Goal: Transaction & Acquisition: Purchase product/service

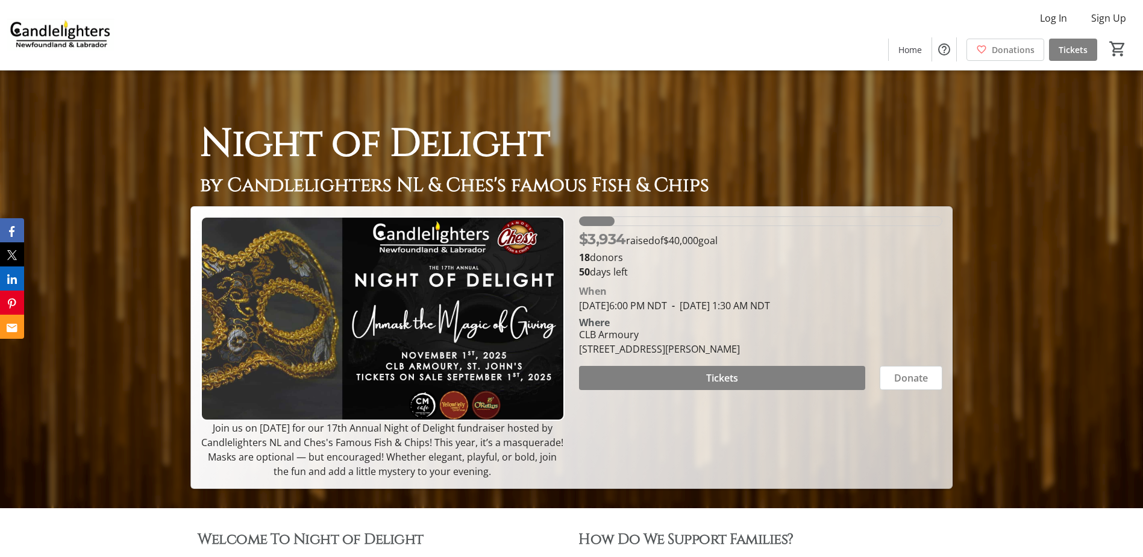
scroll to position [42, 0]
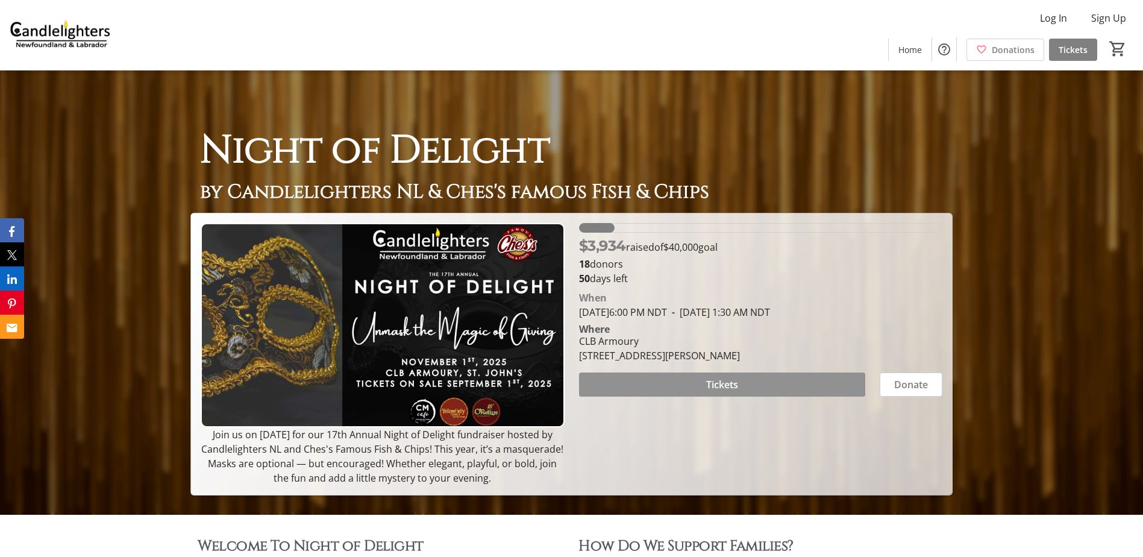
click at [715, 383] on span "Tickets" at bounding box center [722, 384] width 32 height 14
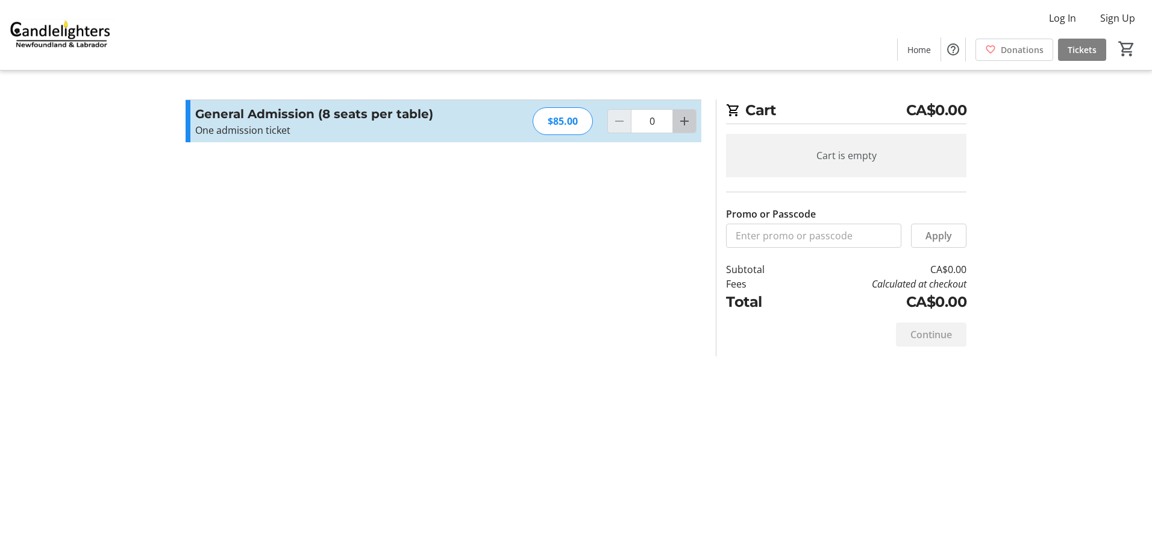
click at [687, 122] on mat-icon "Increment by one" at bounding box center [684, 121] width 14 height 14
type input "2"
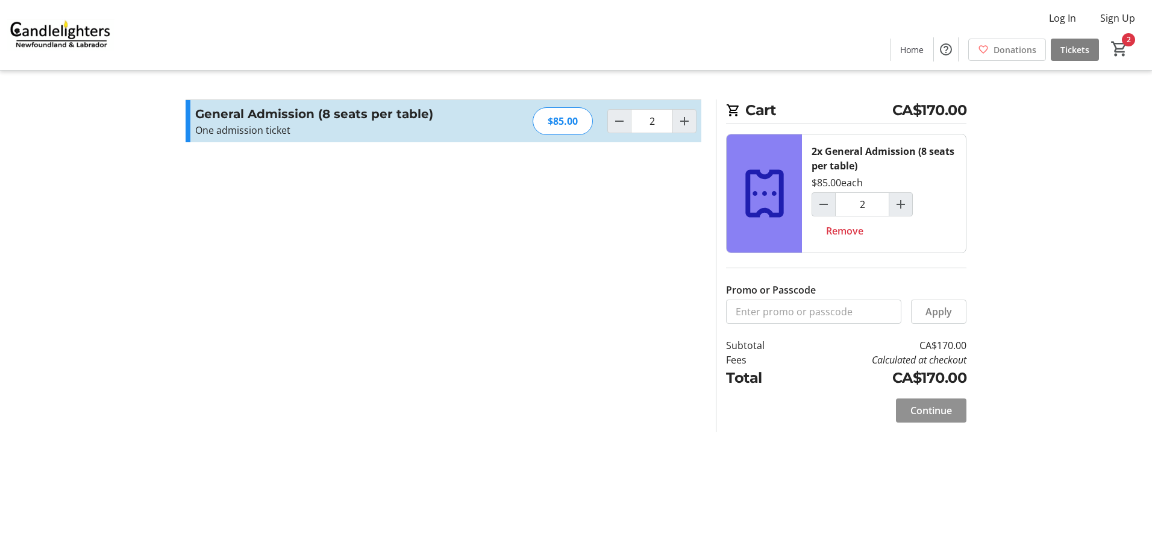
click at [938, 408] on span "Continue" at bounding box center [931, 410] width 42 height 14
select select "CA"
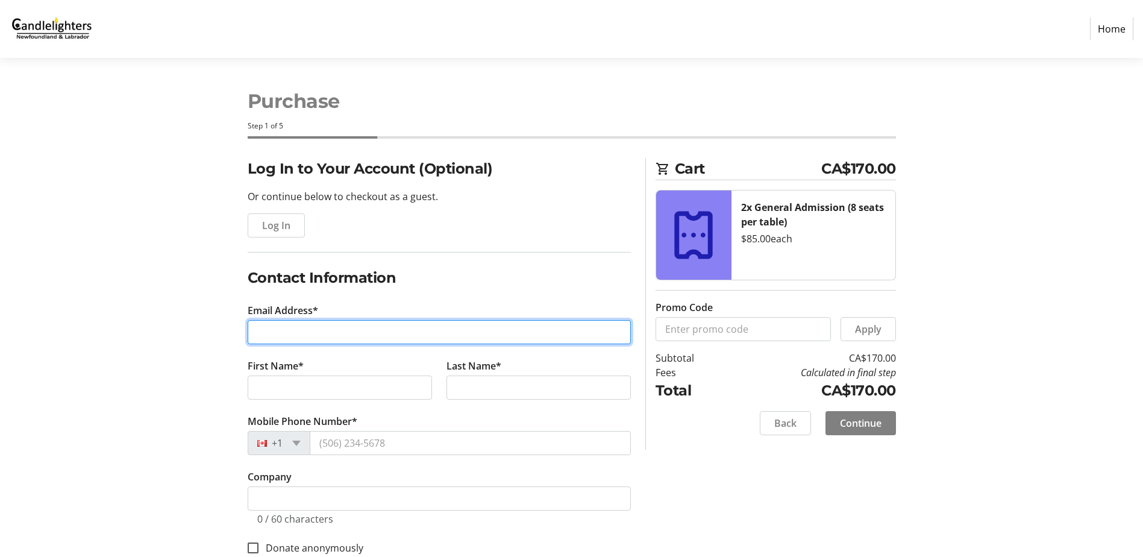
click at [305, 330] on input "Email Address*" at bounding box center [439, 332] width 383 height 24
type input "[EMAIL_ADDRESS][DOMAIN_NAME]"
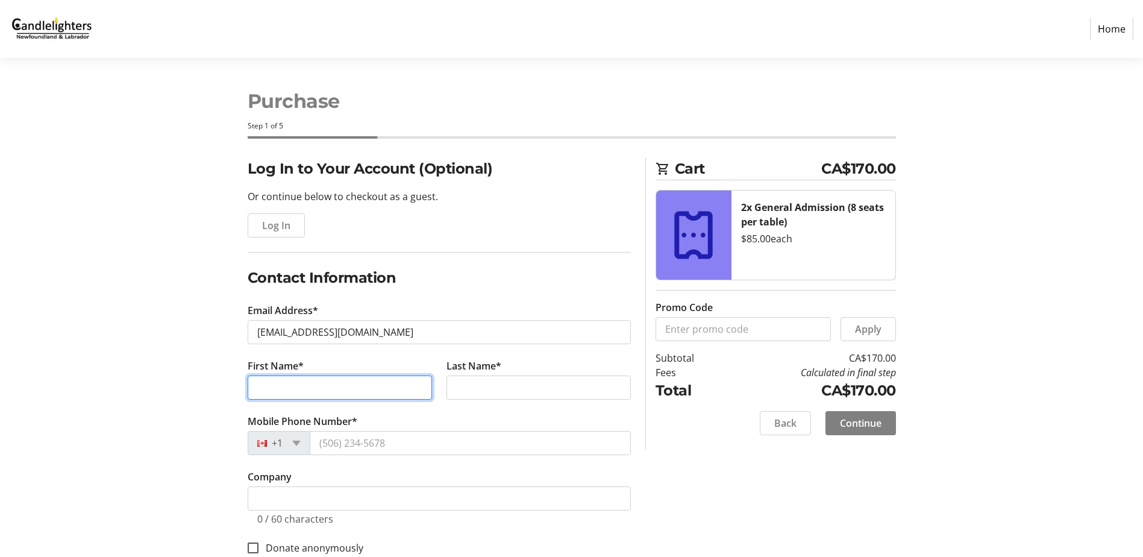
click at [302, 387] on input "First Name*" at bounding box center [340, 387] width 184 height 24
type input "[PERSON_NAME]"
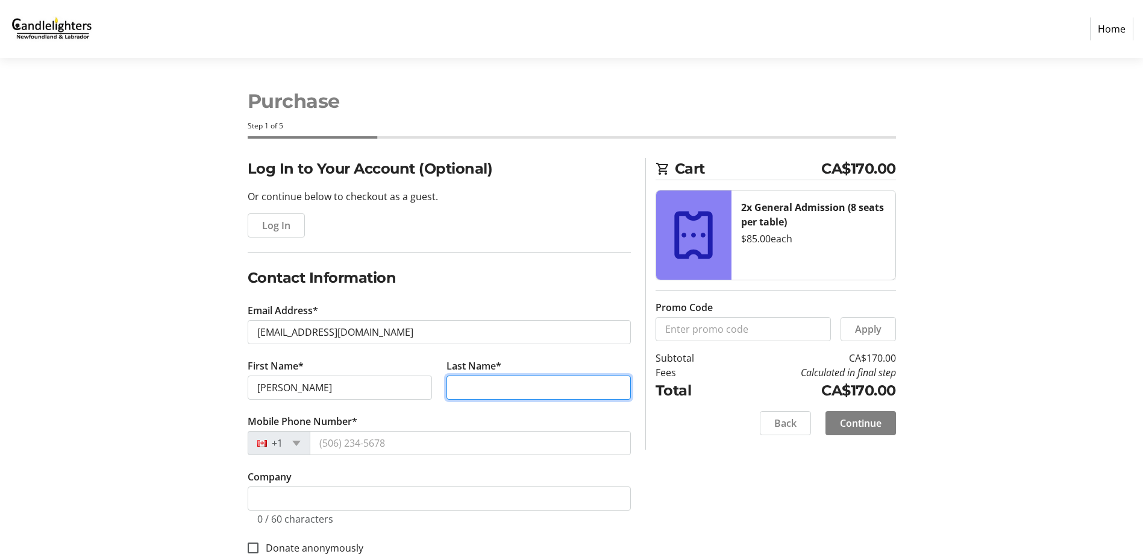
type input "[PERSON_NAME]"
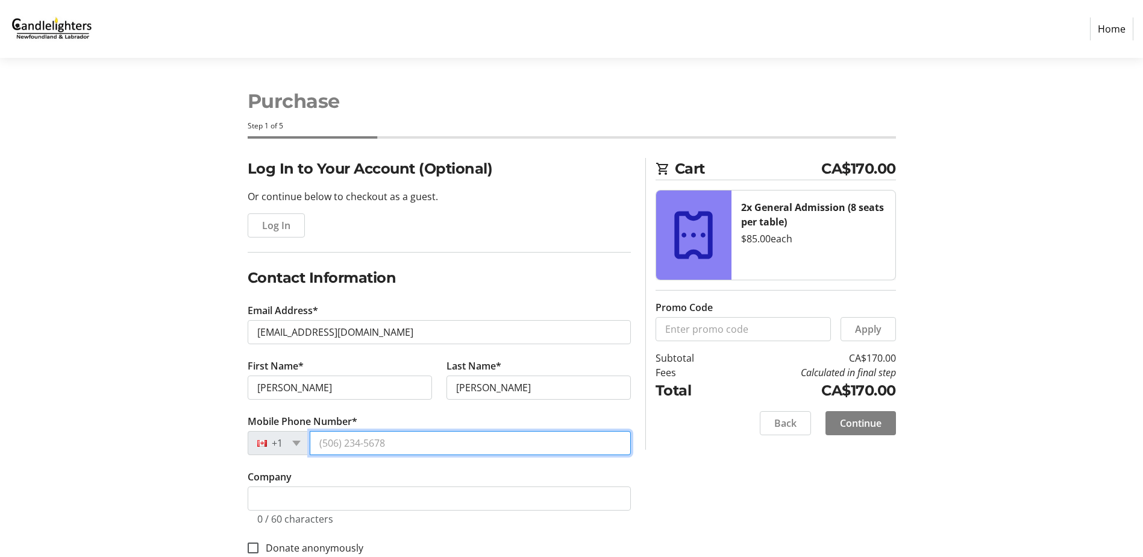
type input "[PHONE_NUMBER]"
type input "5 Blueberry Cres"
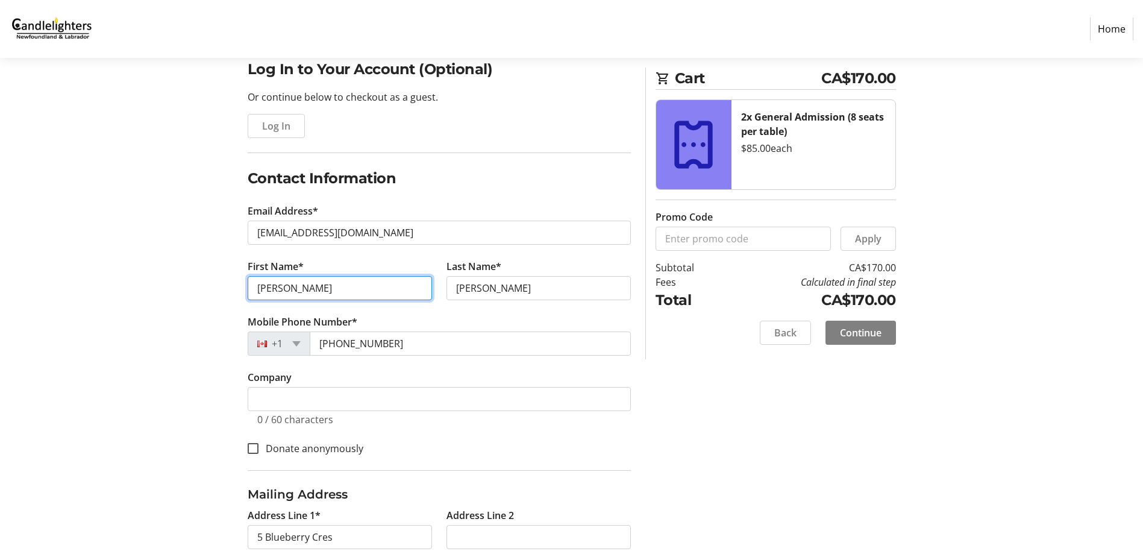
scroll to position [121, 0]
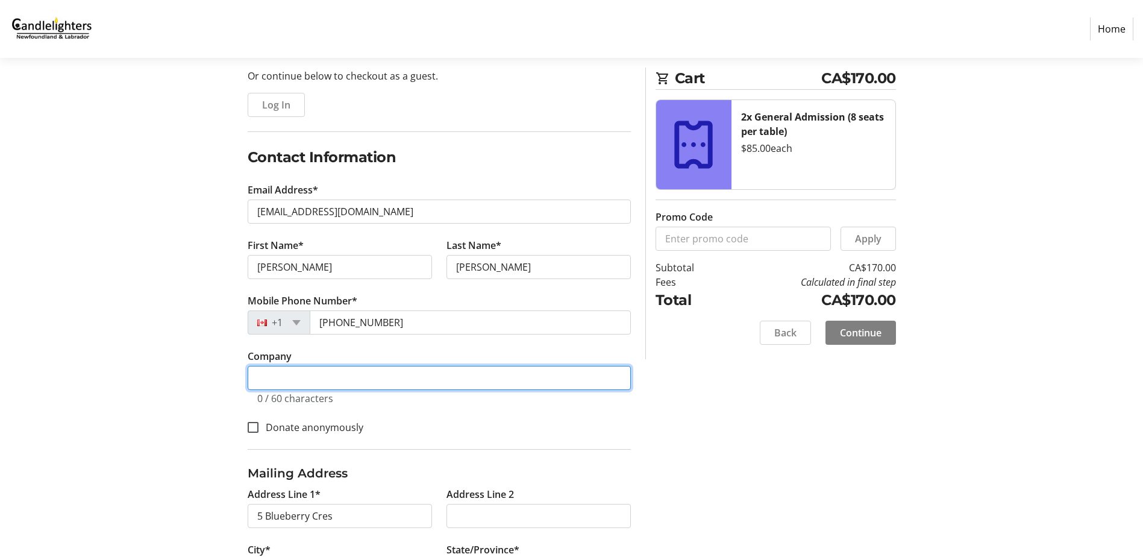
click at [270, 373] on input "Company" at bounding box center [439, 378] width 383 height 24
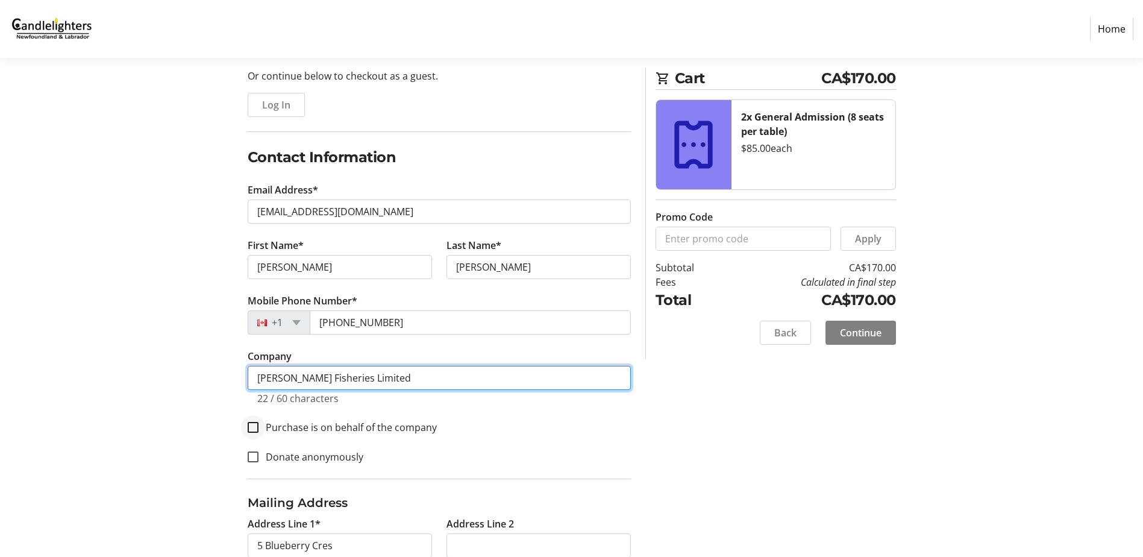
type input "[PERSON_NAME] Fisheries Limited"
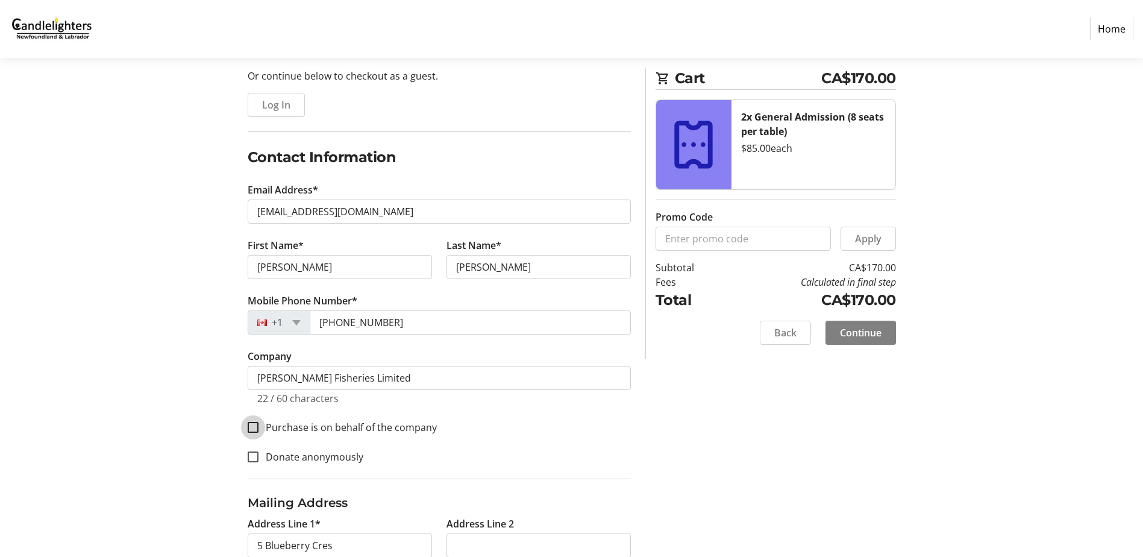
click at [254, 427] on input "Purchase is on behalf of the company" at bounding box center [253, 427] width 11 height 11
checkbox input "true"
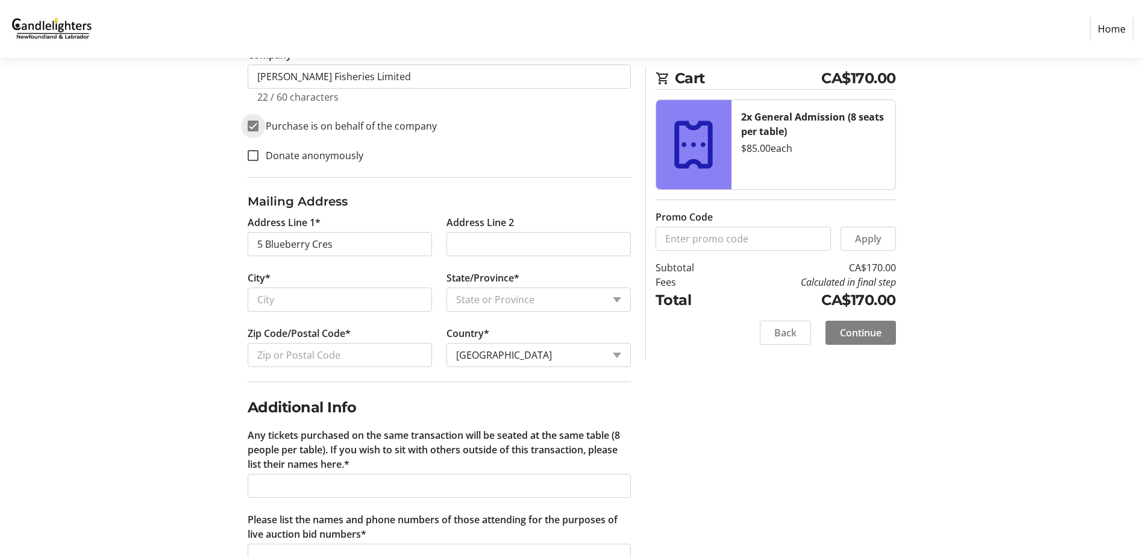
scroll to position [462, 0]
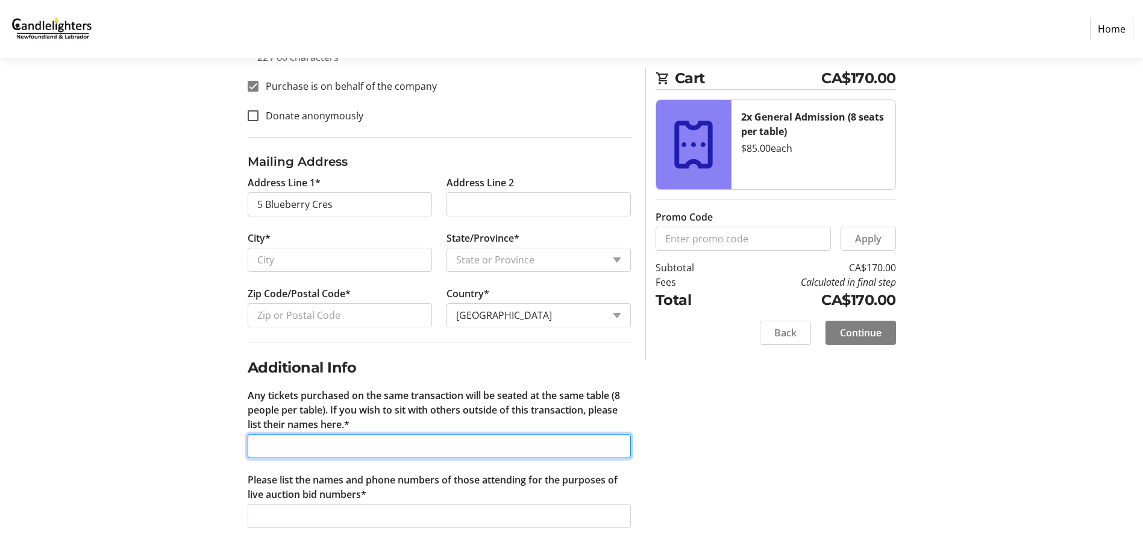
click at [277, 448] on input "Any tickets purchased on the same transaction will be seated at the same table …" at bounding box center [439, 446] width 383 height 24
type input "[PERSON_NAME], [PERSON_NAME], [PERSON_NAME] and [PERSON_NAME], [PERSON_NAME] an…"
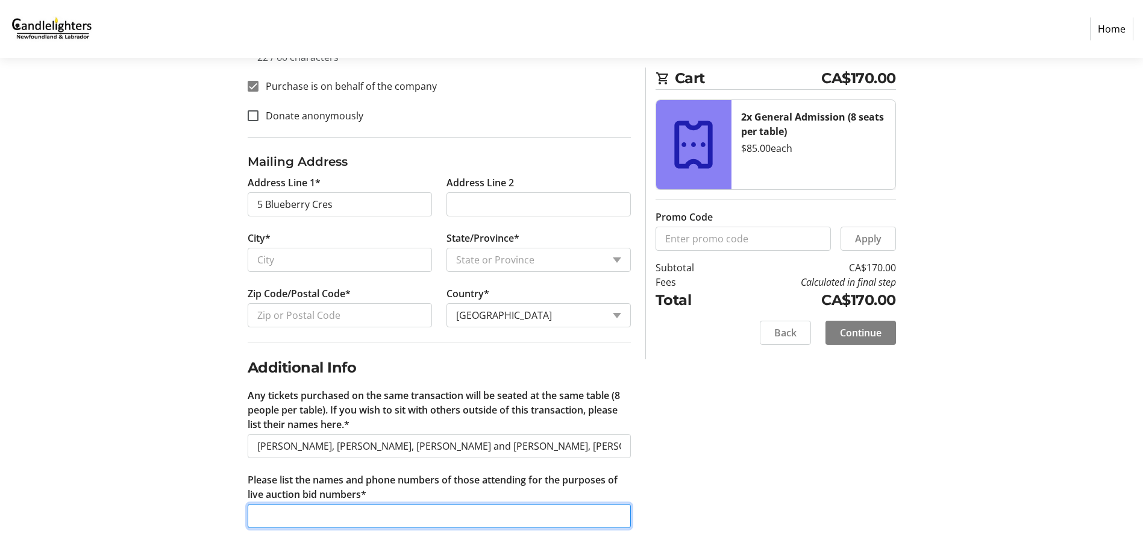
click at [281, 519] on input "Please list the names and phone numbers of those attending for the purposes of …" at bounding box center [439, 516] width 383 height 24
type input "[PERSON_NAME] [PHONE_NUMBER] [PERSON_NAME] [PHONE_NUMBER]"
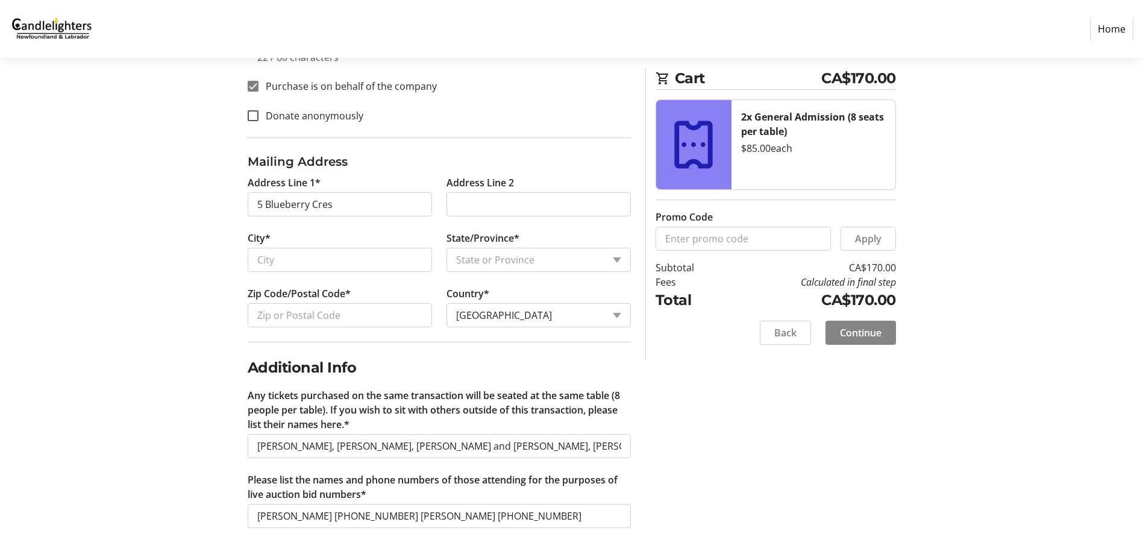
click at [870, 334] on span "Continue" at bounding box center [861, 332] width 42 height 14
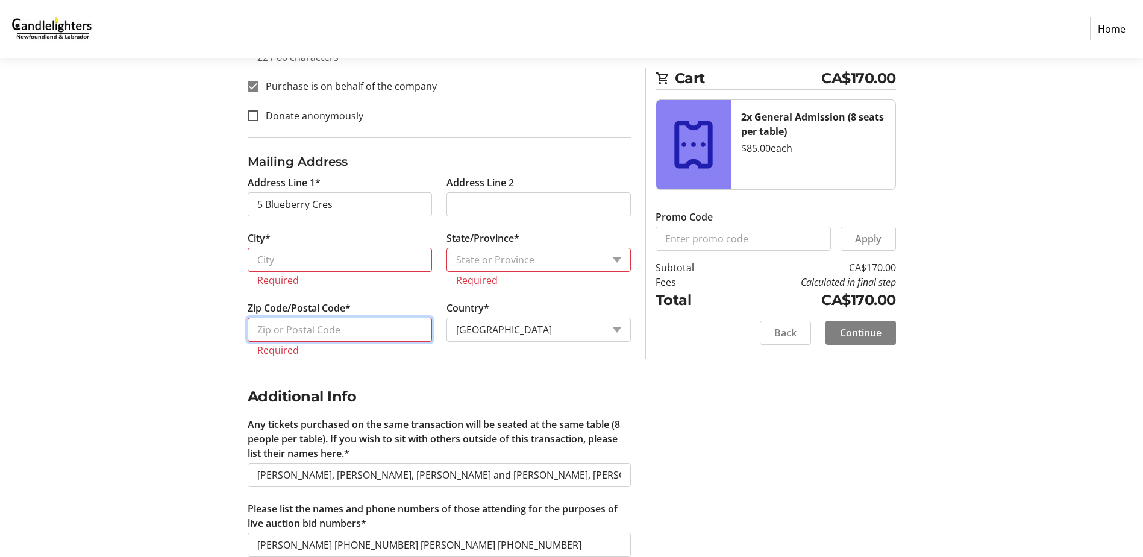
click at [273, 329] on input "Zip Code/Postal Code*" at bounding box center [340, 330] width 184 height 24
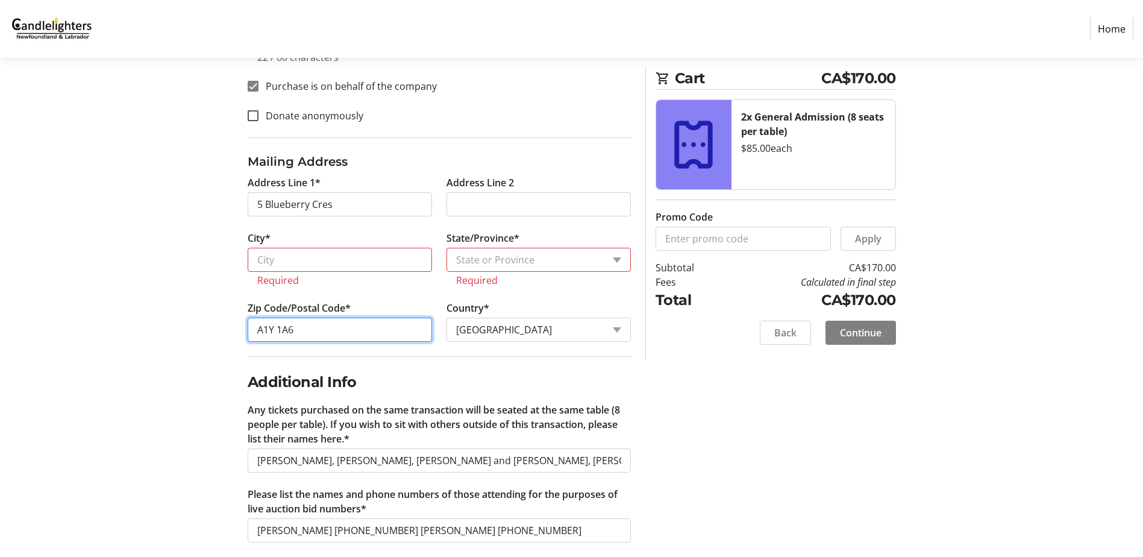
type input "A1Y 1A6"
click at [619, 264] on select "State or Province State or Province [GEOGRAPHIC_DATA] [GEOGRAPHIC_DATA] [GEOGRA…" at bounding box center [538, 260] width 184 height 24
select select "NL"
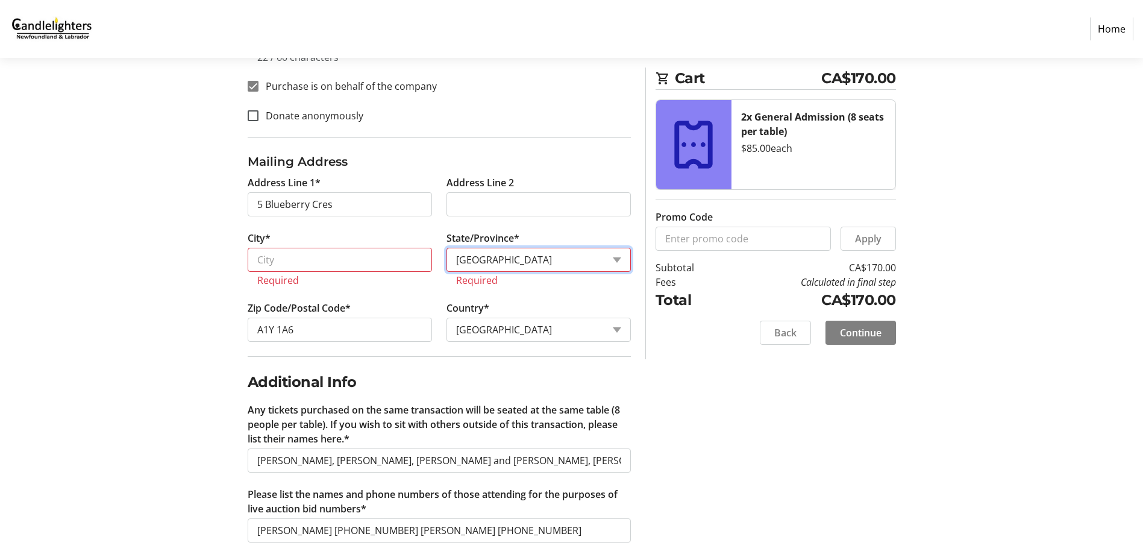
click at [446, 248] on select "State or Province State or Province [GEOGRAPHIC_DATA] [GEOGRAPHIC_DATA] [GEOGRA…" at bounding box center [538, 260] width 184 height 24
click at [284, 260] on input "City*" at bounding box center [340, 260] width 184 height 24
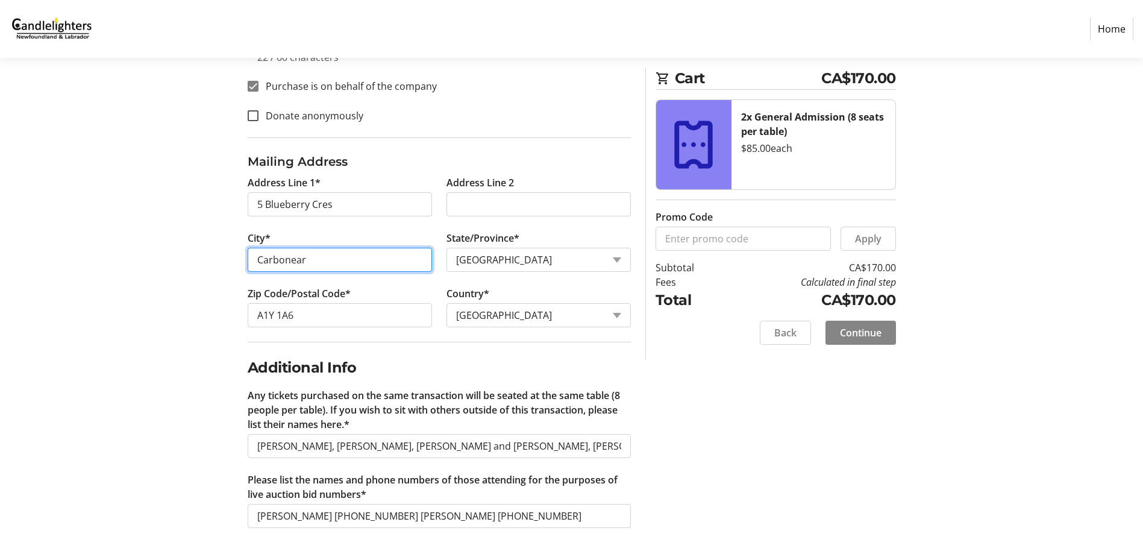
type input "Carbonear"
click at [866, 337] on span "Continue" at bounding box center [861, 332] width 42 height 14
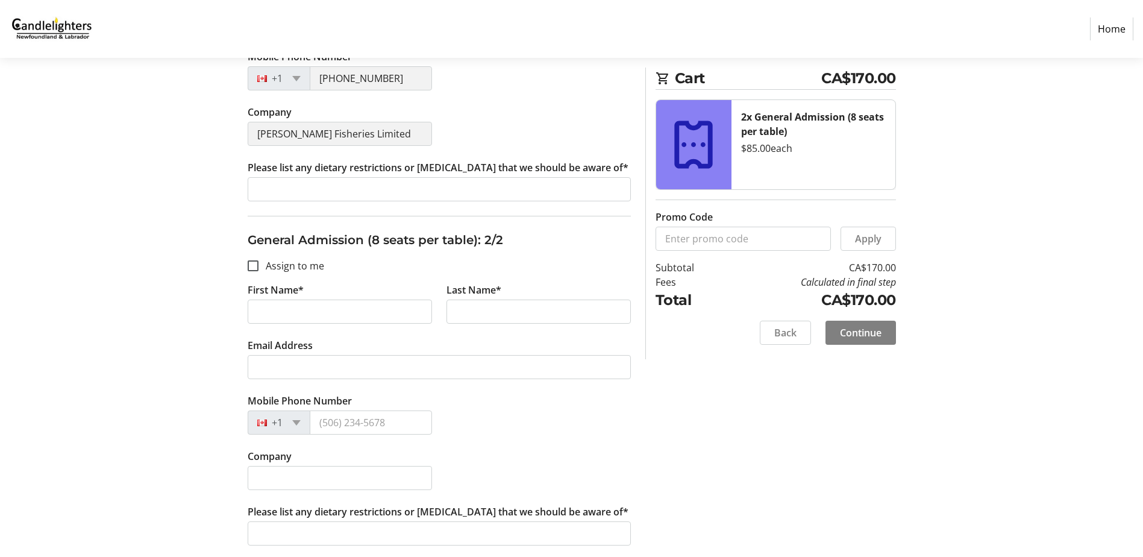
scroll to position [398, 0]
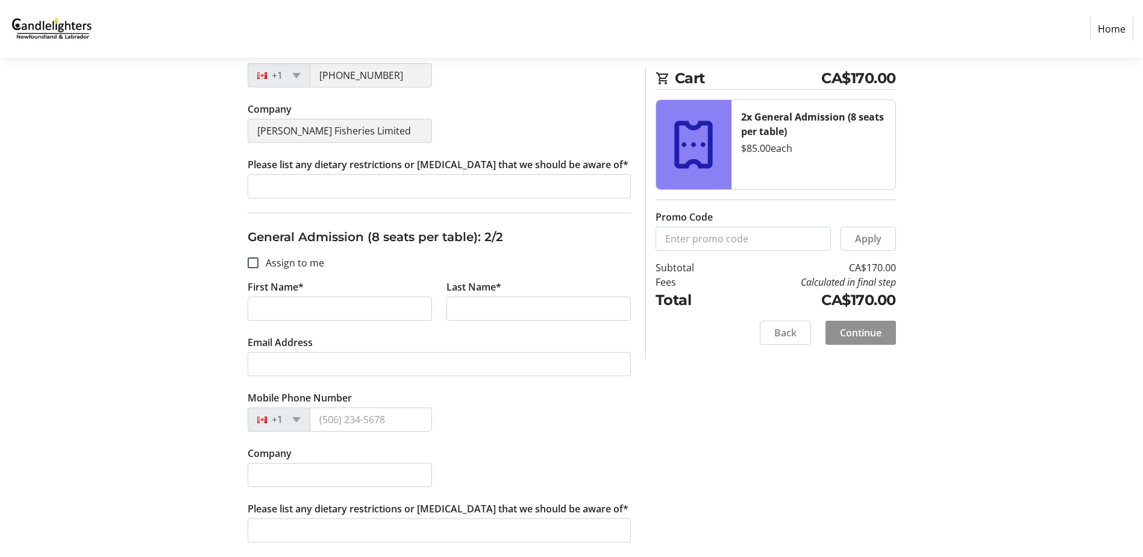
click at [869, 333] on span "Continue" at bounding box center [861, 332] width 42 height 14
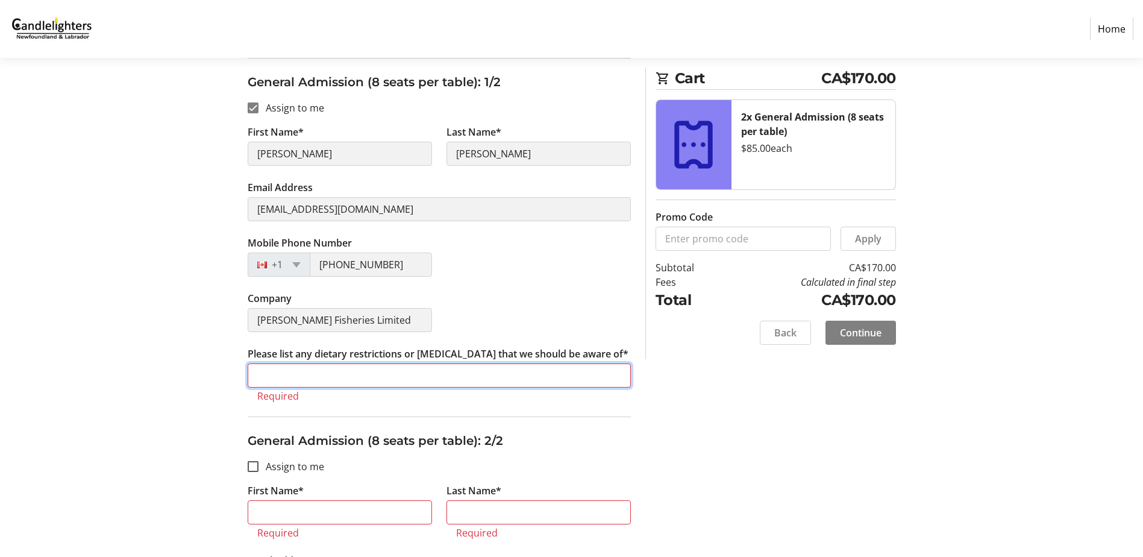
scroll to position [217, 0]
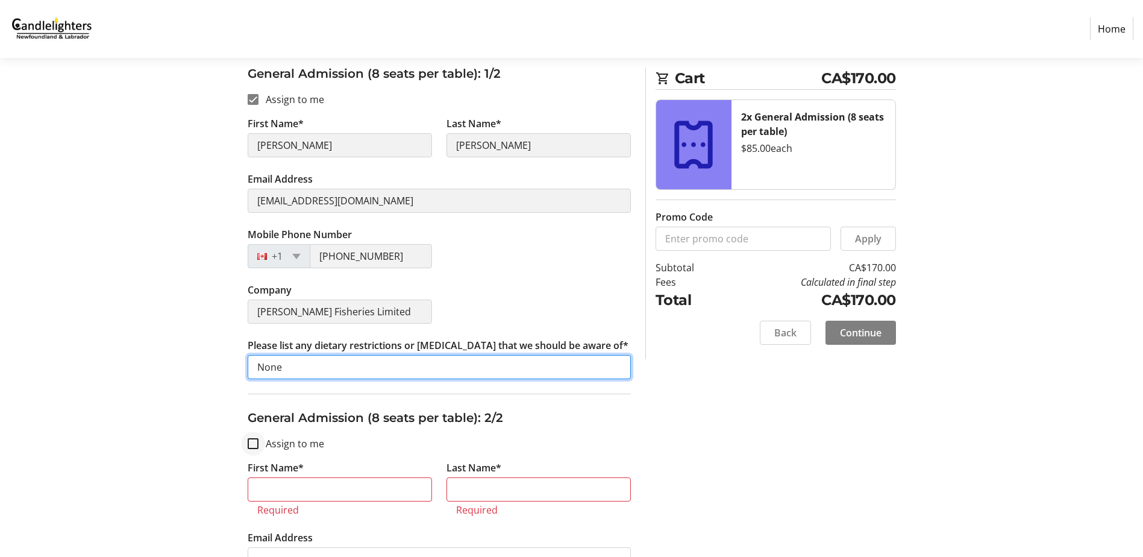
type input "None"
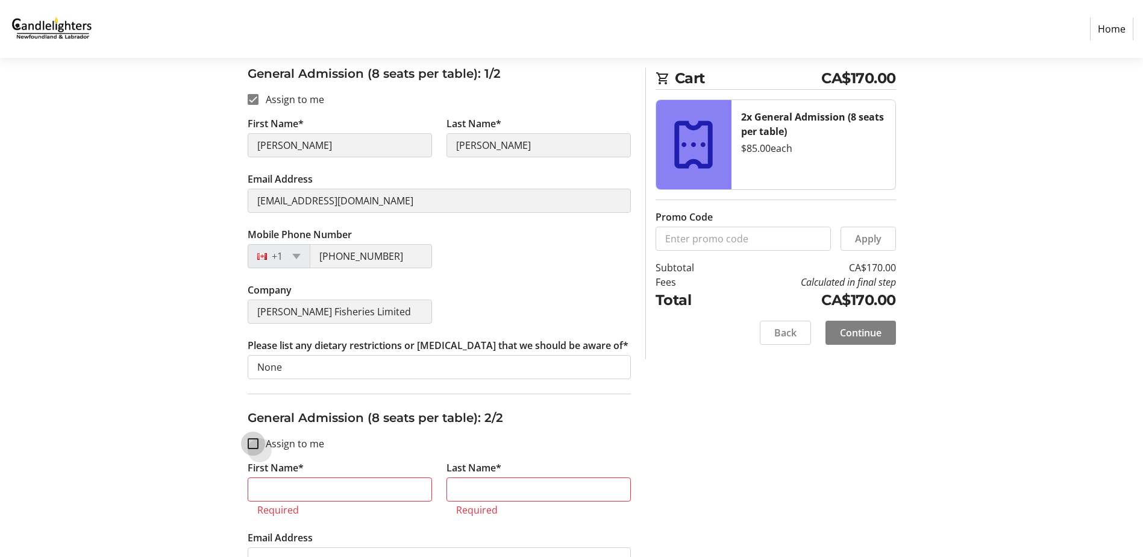
click at [255, 444] on input "Assign to me" at bounding box center [253, 443] width 11 height 11
checkbox input "true"
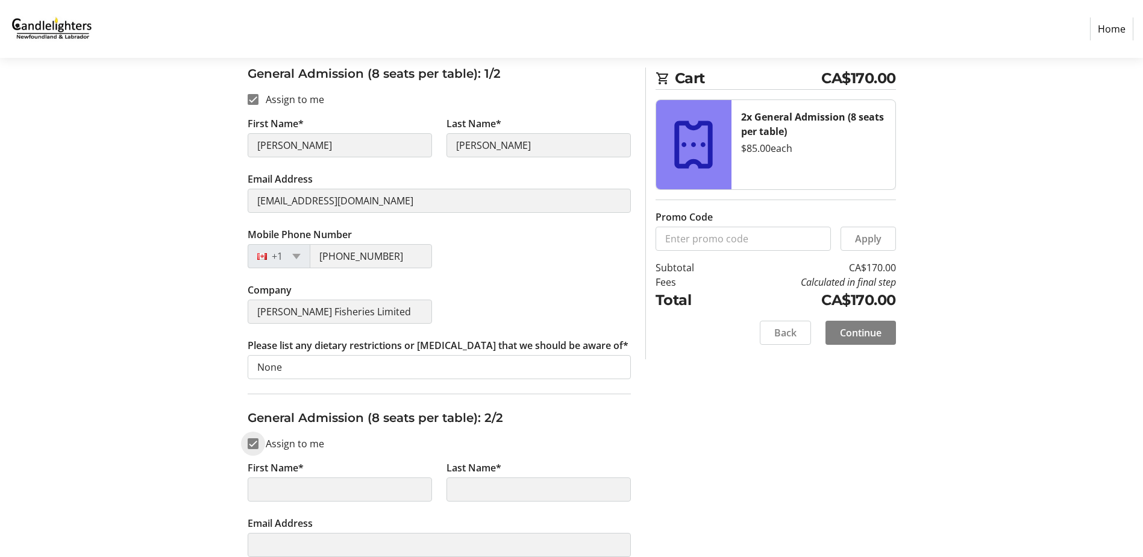
type input "[PERSON_NAME]"
type input "[EMAIL_ADDRESS][DOMAIN_NAME]"
type input "[PHONE_NUMBER]"
type input "[PERSON_NAME] Fisheries Limited"
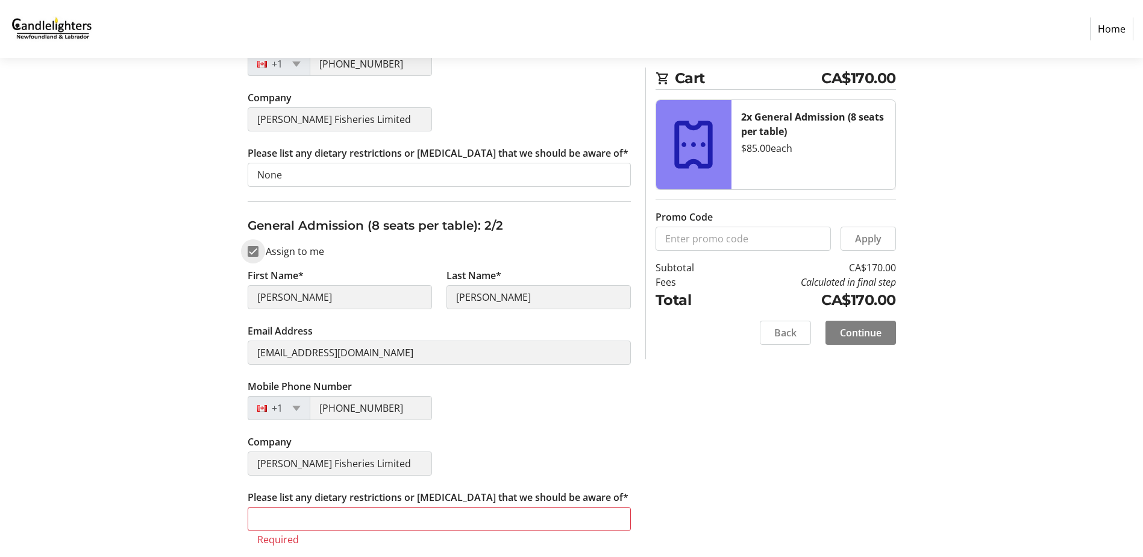
scroll to position [412, 0]
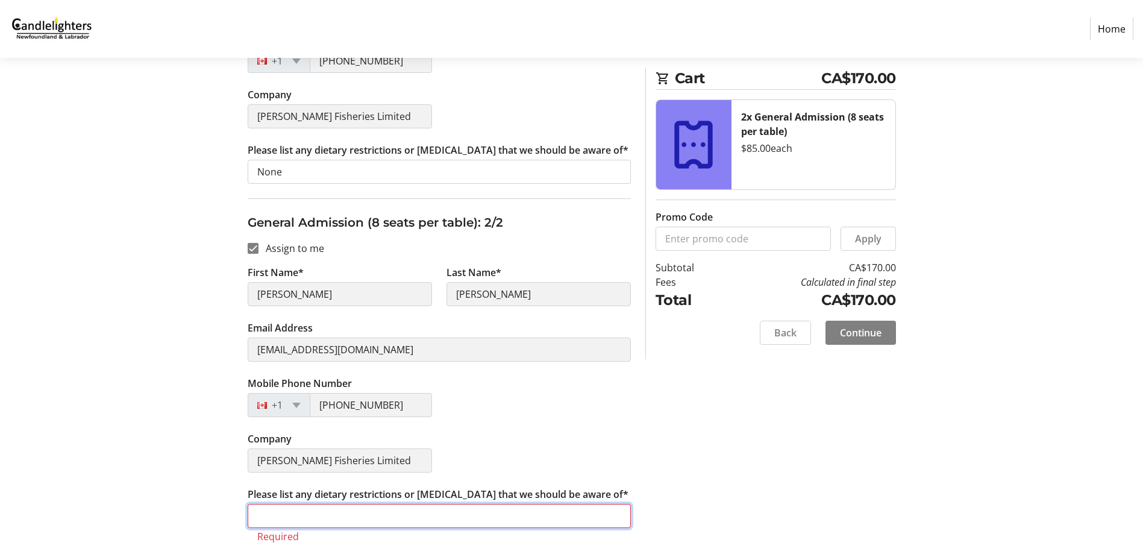
click at [284, 521] on input "Please list any dietary restrictions or [MEDICAL_DATA] that we should be aware …" at bounding box center [439, 516] width 383 height 24
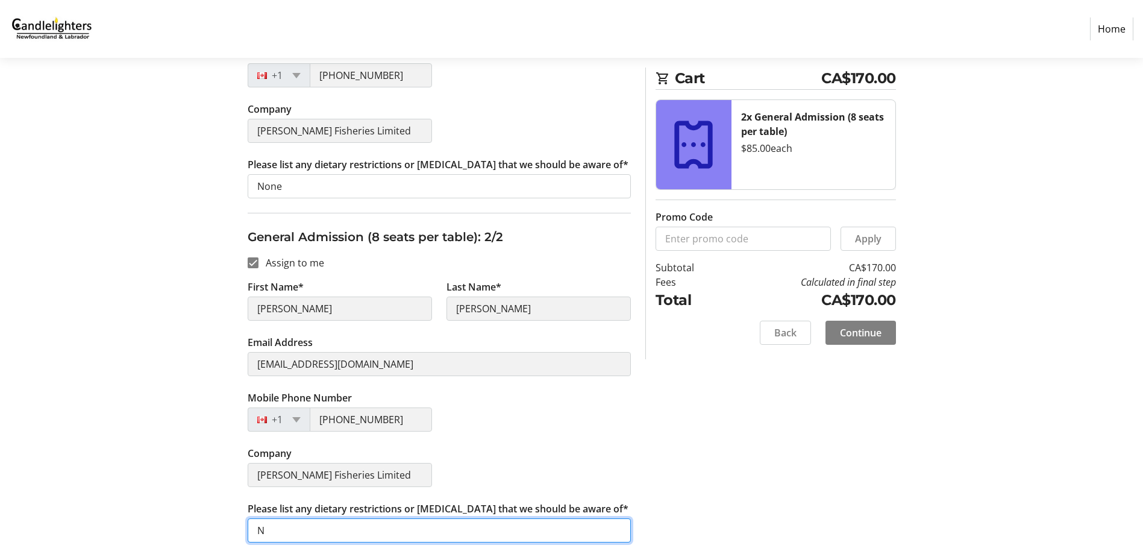
scroll to position [398, 0]
type input "None"
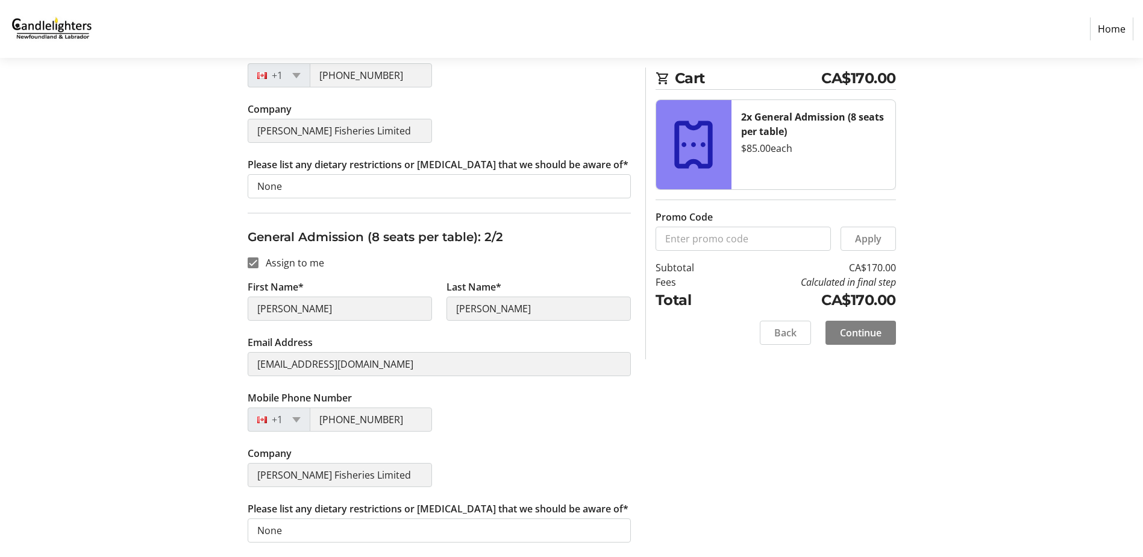
click at [532, 440] on div "Mobile Phone Number [PHONE_NUMBER]" at bounding box center [439, 417] width 398 height 55
click at [863, 333] on span "Continue" at bounding box center [861, 332] width 42 height 14
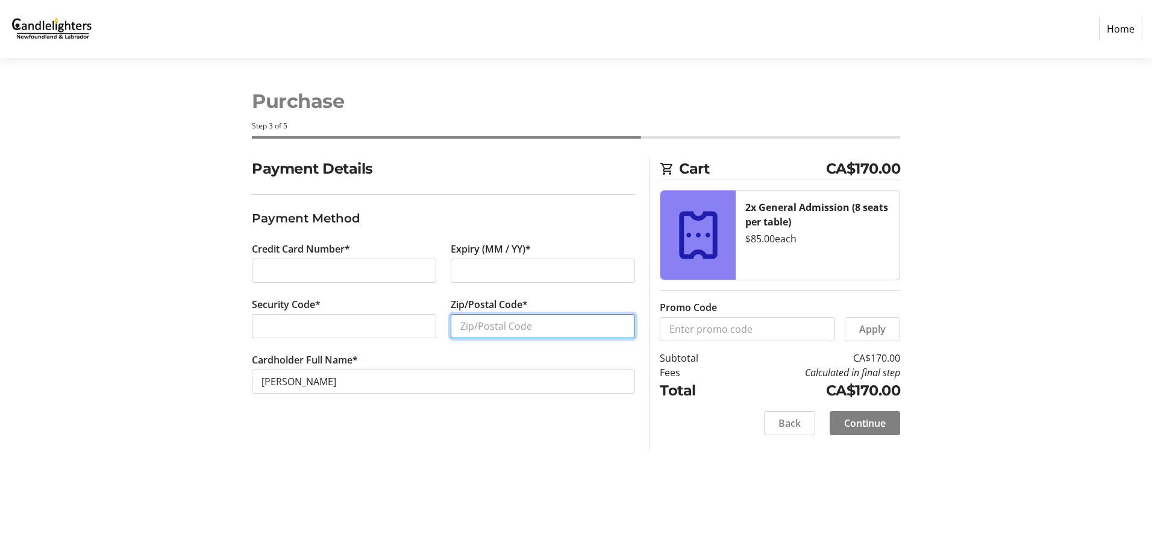
click at [509, 325] on input "Zip/Postal Code*" at bounding box center [543, 326] width 184 height 24
type input "A1Y 1A6"
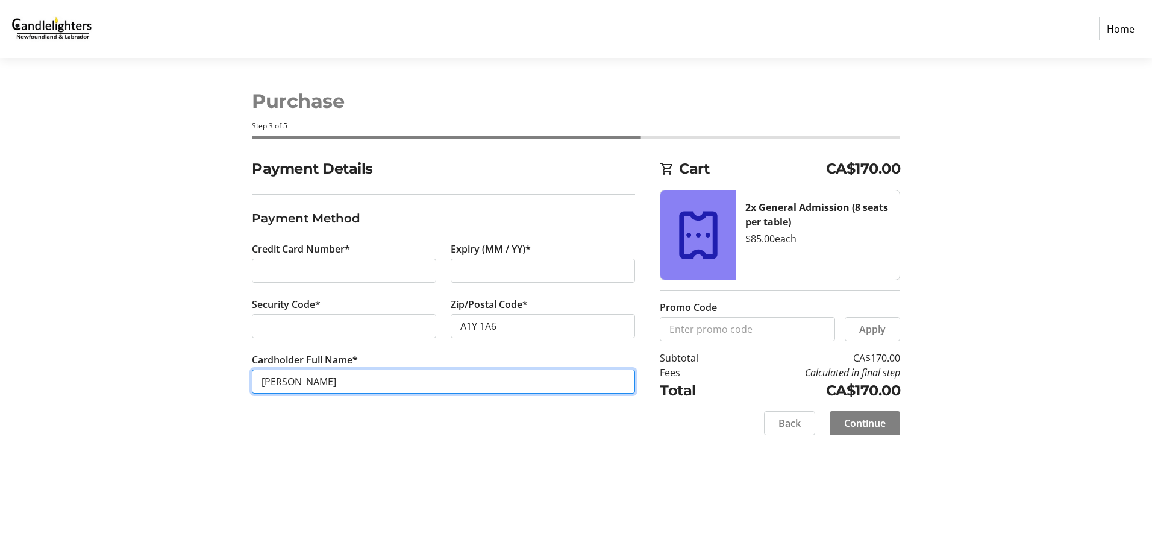
click at [333, 384] on input "[PERSON_NAME]" at bounding box center [443, 381] width 383 height 24
type input "C"
type input "[PERSON_NAME]"
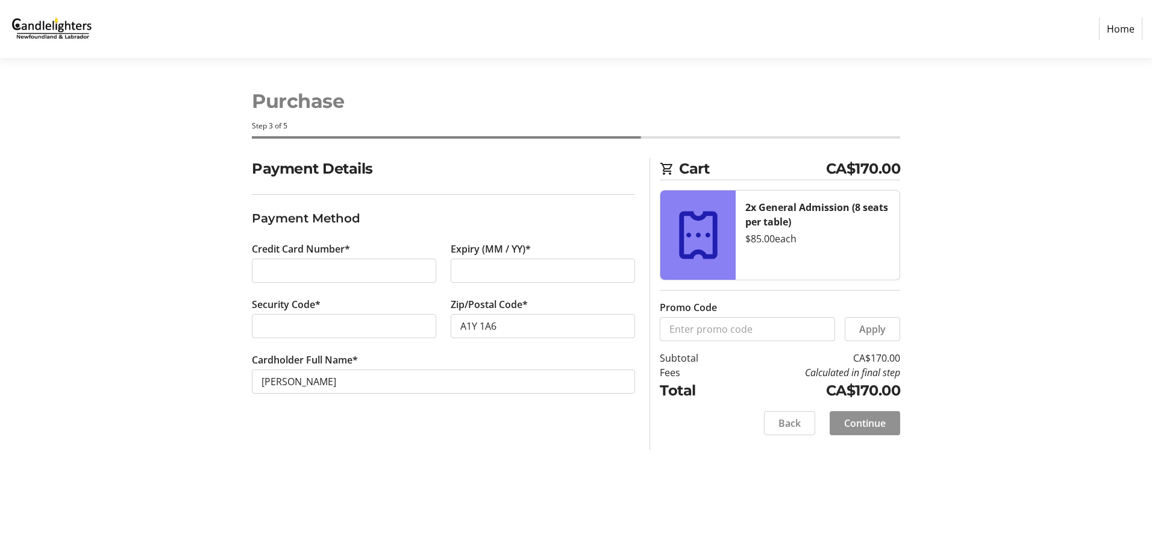
click at [871, 426] on span "Continue" at bounding box center [865, 423] width 42 height 14
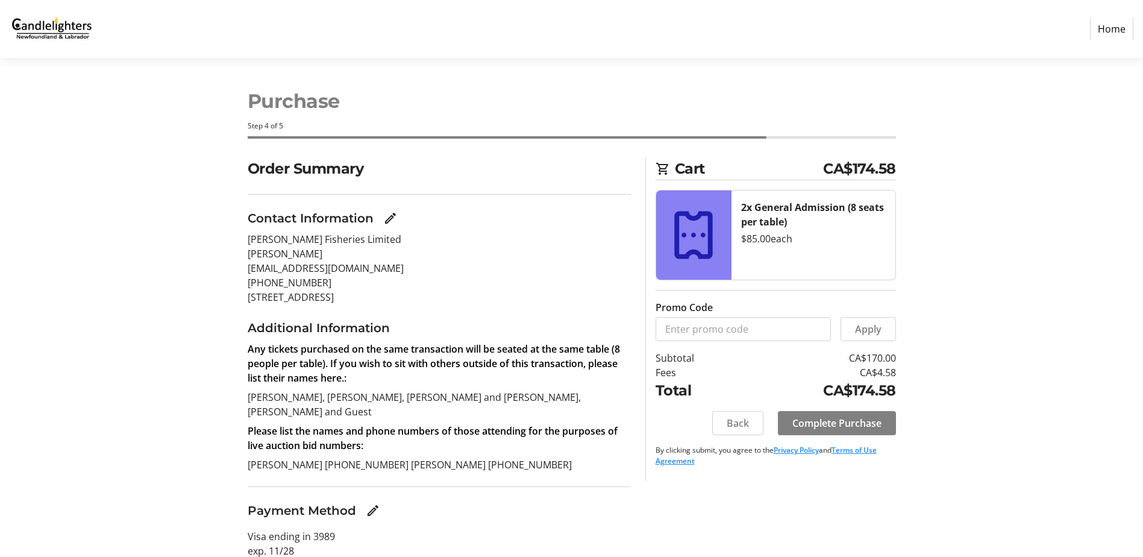
scroll to position [30, 0]
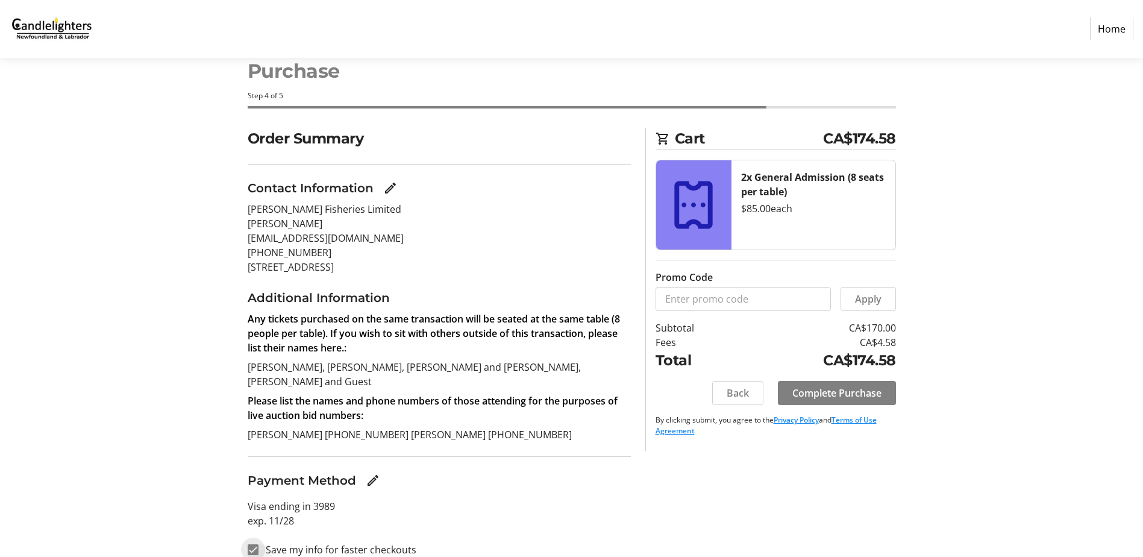
click at [256, 544] on input "Save my info for faster checkouts" at bounding box center [253, 549] width 11 height 11
checkbox input "false"
click at [843, 396] on span "Complete Purchase" at bounding box center [836, 393] width 89 height 14
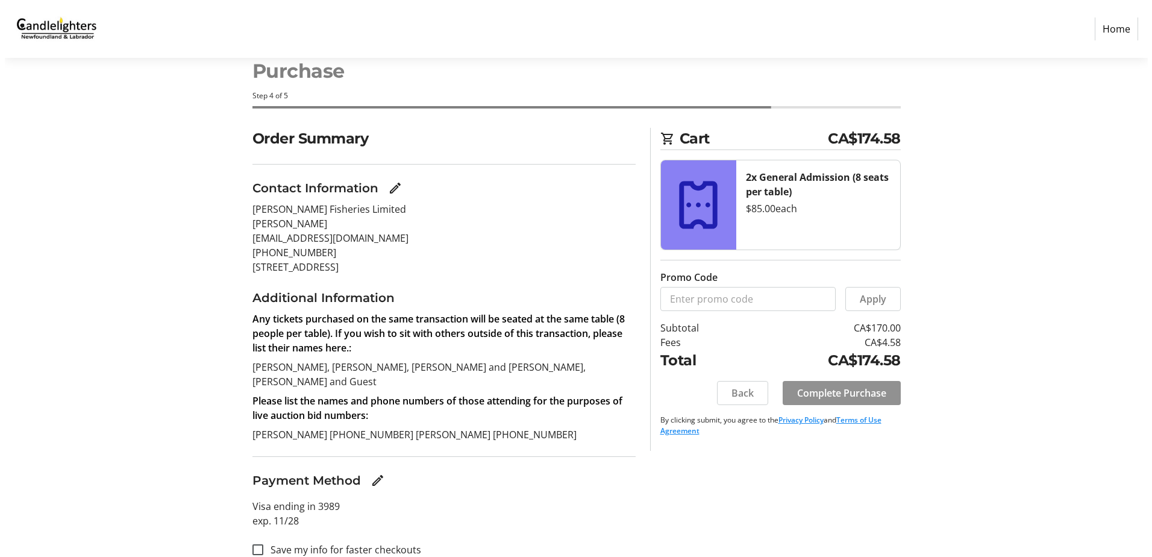
scroll to position [0, 0]
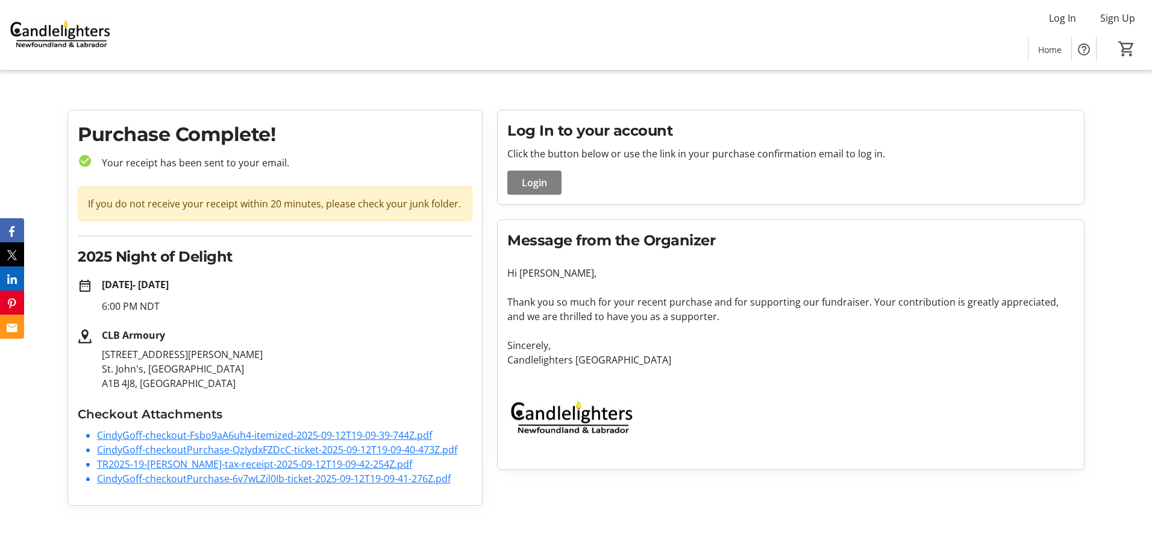
click at [228, 433] on link "CindyGoff-checkout-Fsbo9aA6uh4-itemized-2025-09-12T19-09-39-744Z.pdf" at bounding box center [264, 434] width 335 height 13
click at [293, 451] on link "CindyGoff-checkoutPurchase-QzIydxFZDcC-ticket-2025-09-12T19-09-40-473Z.pdf" at bounding box center [277, 449] width 360 height 13
click at [155, 477] on link "CindyGoff-checkoutPurchase-6v7wLZil0Ib-ticket-2025-09-12T19-09-41-276Z.pdf" at bounding box center [274, 478] width 354 height 13
click at [184, 464] on link "TR2025-19-[PERSON_NAME]-tax-receipt-2025-09-12T19-09-42-254Z.pdf" at bounding box center [254, 463] width 315 height 13
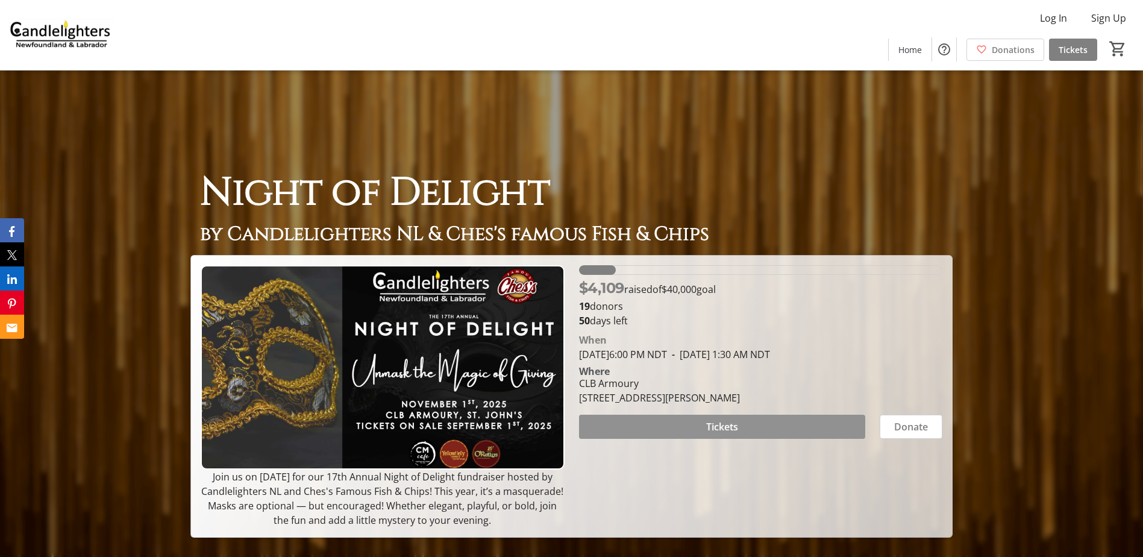
click at [690, 423] on span at bounding box center [722, 426] width 286 height 29
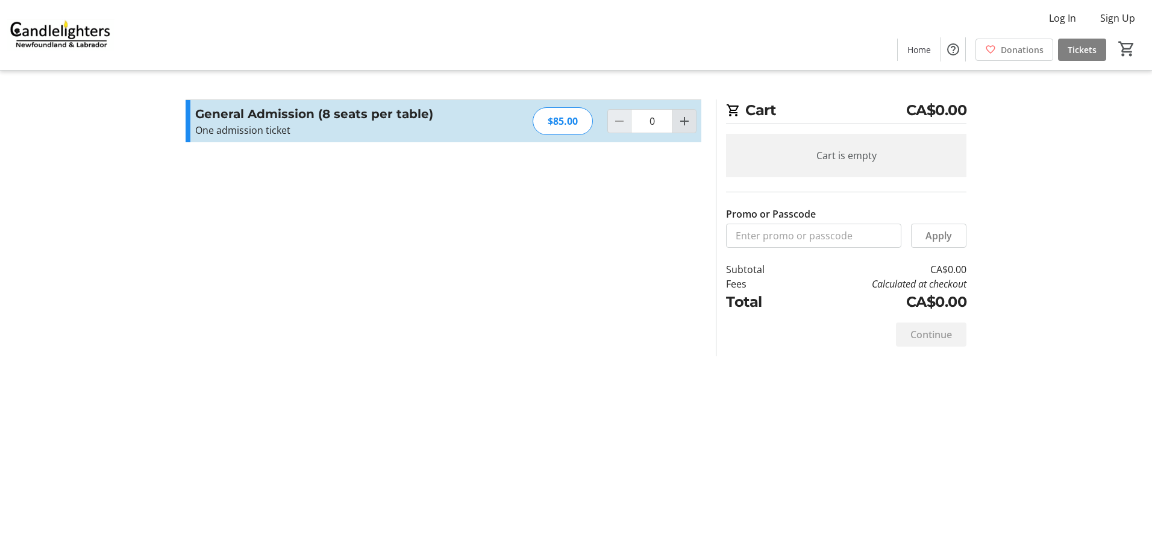
click at [683, 124] on mat-icon "Increment by one" at bounding box center [684, 121] width 14 height 14
type input "2"
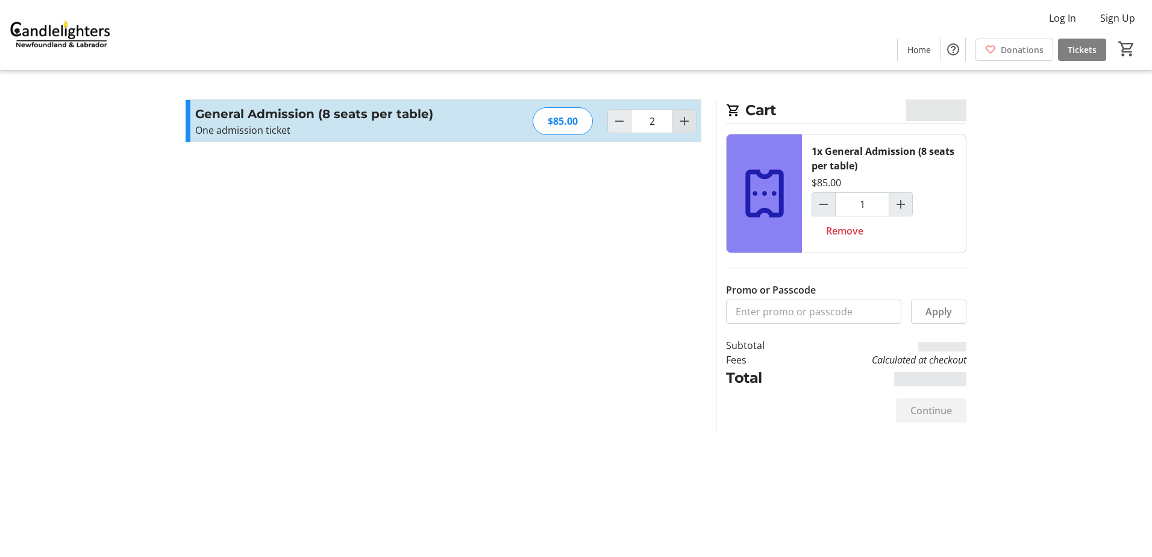
type input "2"
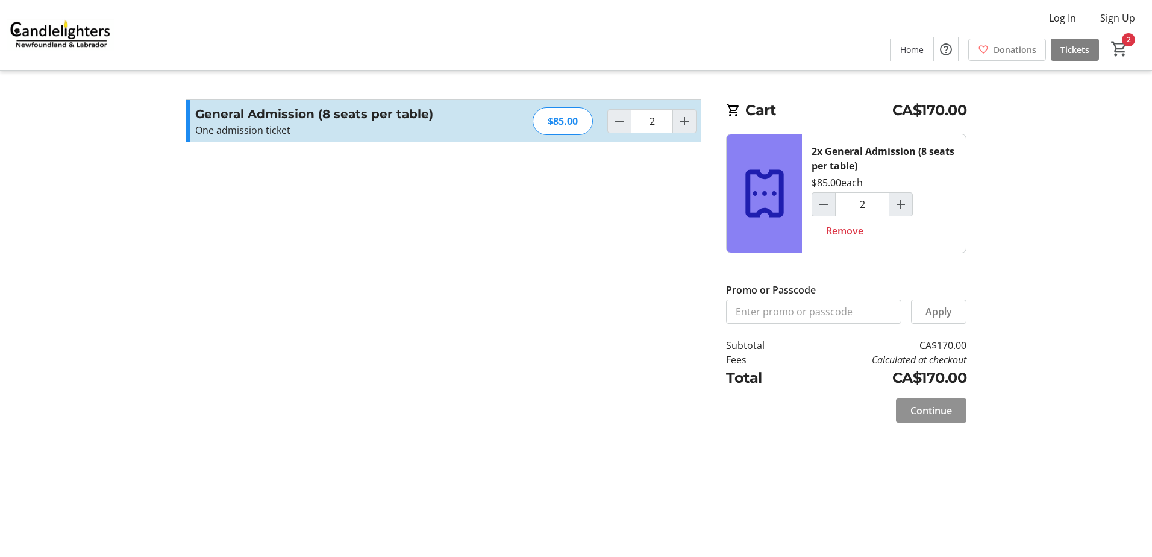
click at [912, 410] on span "Continue" at bounding box center [931, 410] width 42 height 14
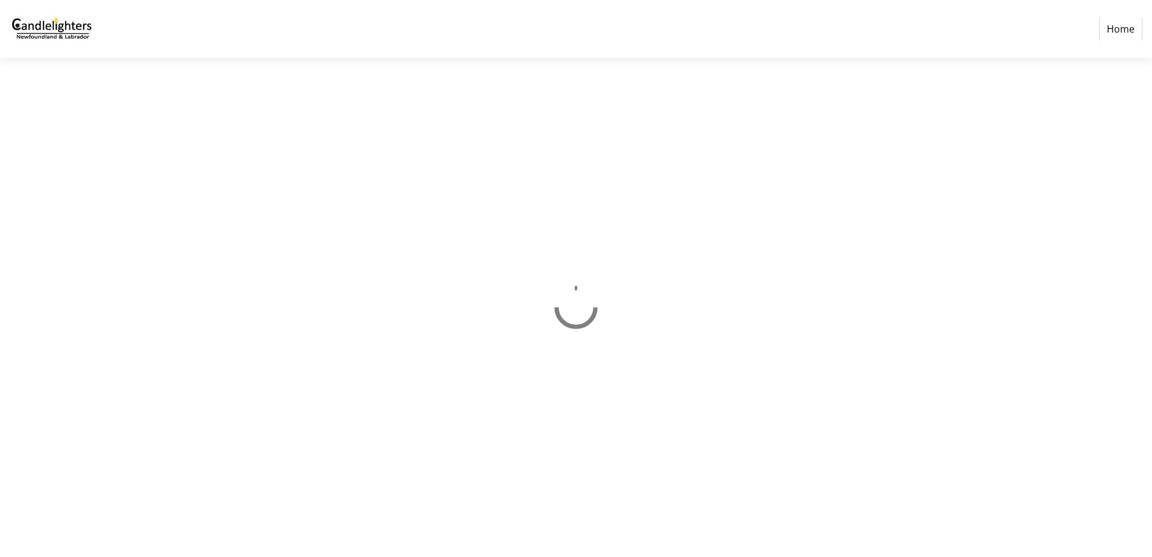
select select "CA"
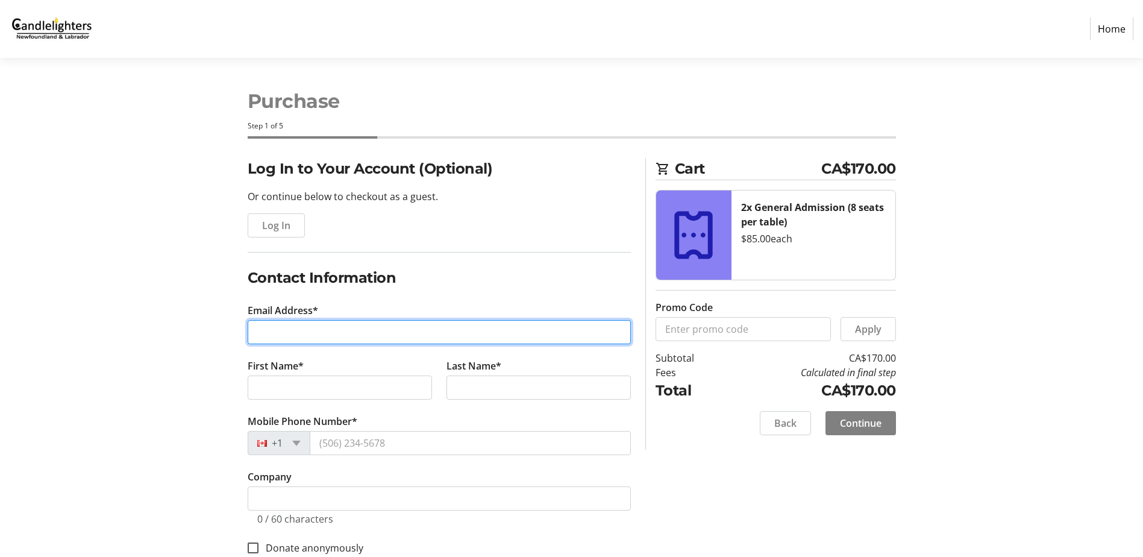
click at [284, 330] on input "Email Address*" at bounding box center [439, 332] width 383 height 24
type input "[EMAIL_ADDRESS][DOMAIN_NAME]"
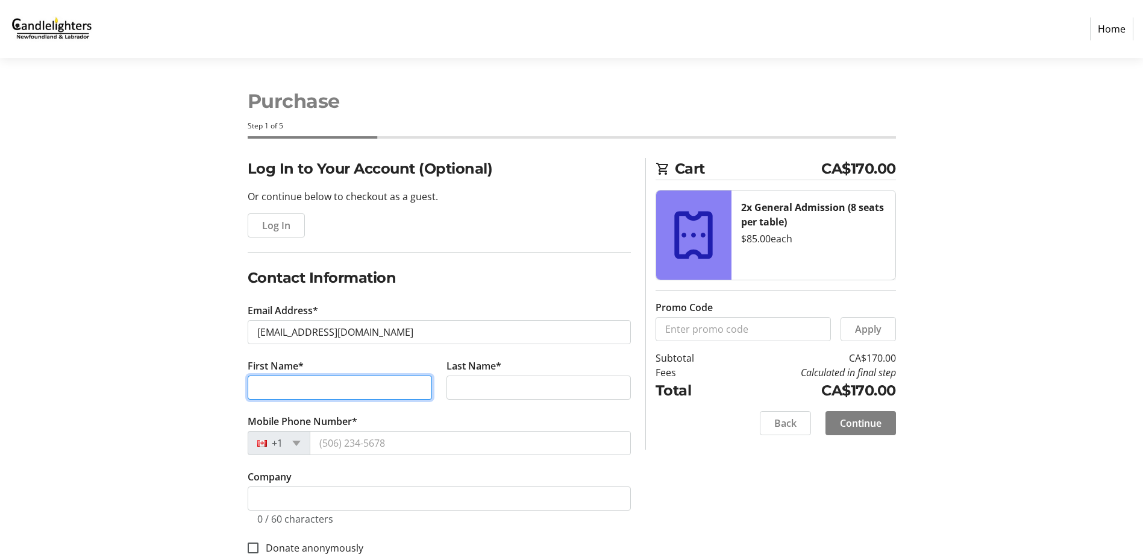
type input "[PERSON_NAME]"
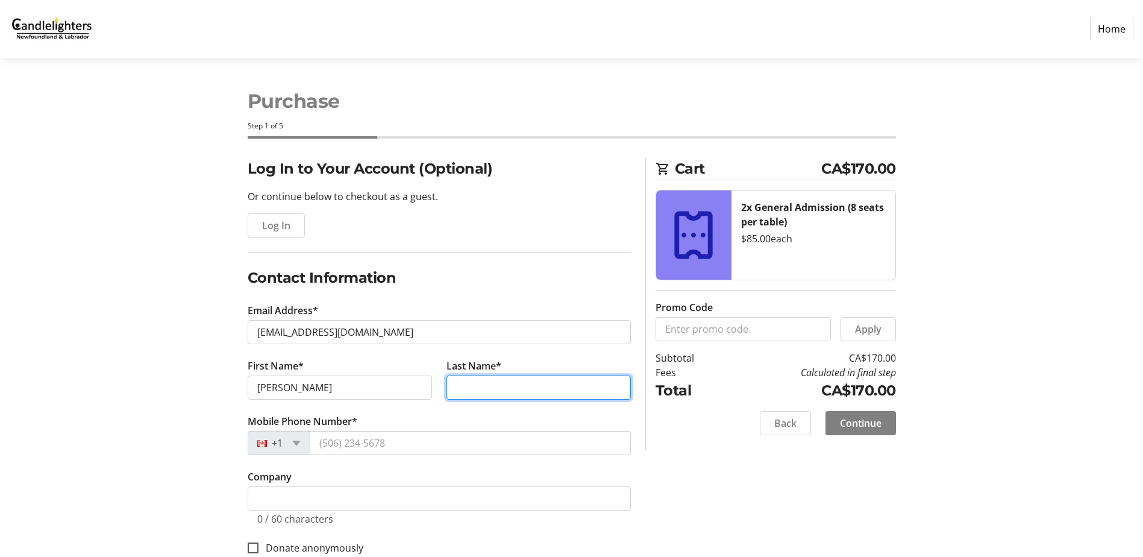
type input "[PERSON_NAME]"
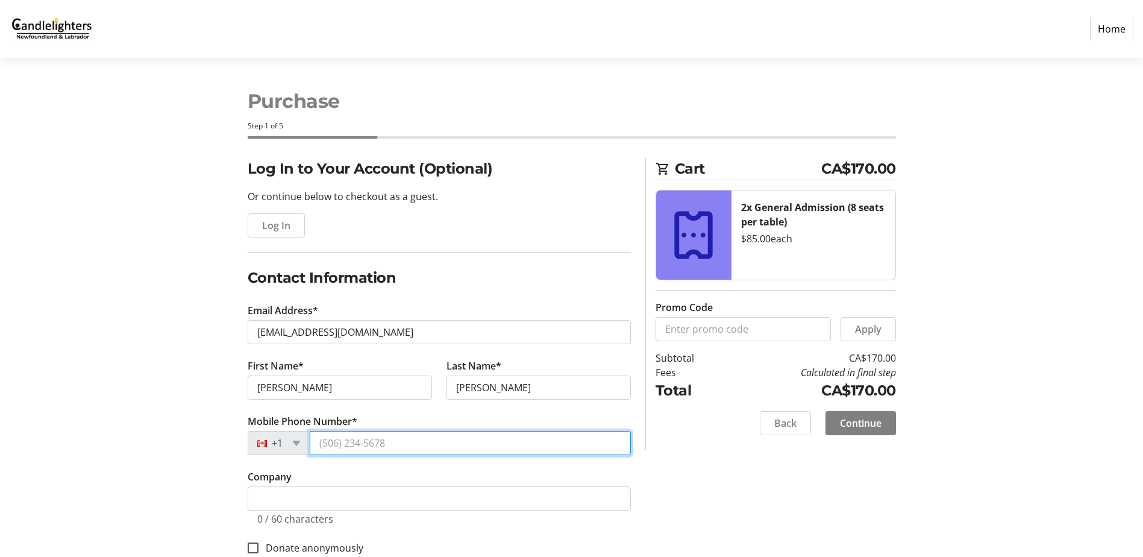
type input "[PHONE_NUMBER]"
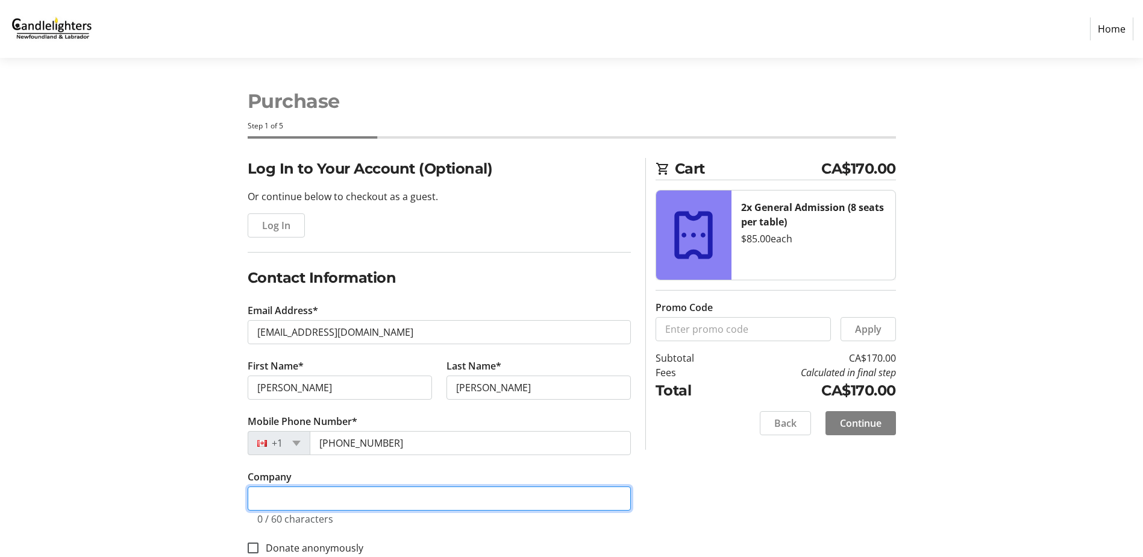
type input "[PERSON_NAME] Fisheries Limited"
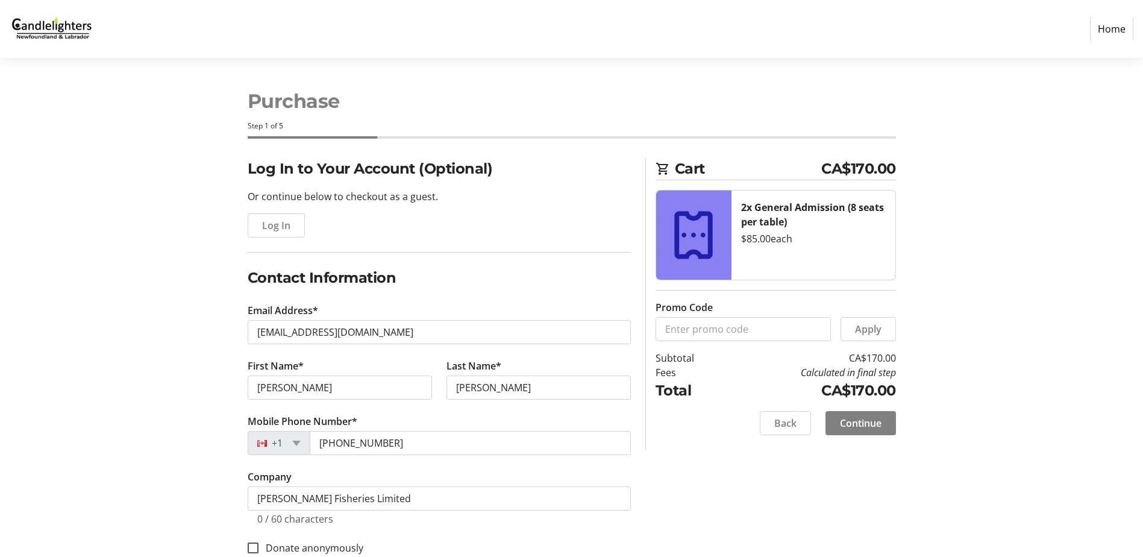
type input "5 Blueberry Cres"
type input "Carbonear"
select select "NL"
type input "A1Y 1A6"
type input "[PERSON_NAME], [PERSON_NAME], [PERSON_NAME] and [PERSON_NAME], [PERSON_NAME] an…"
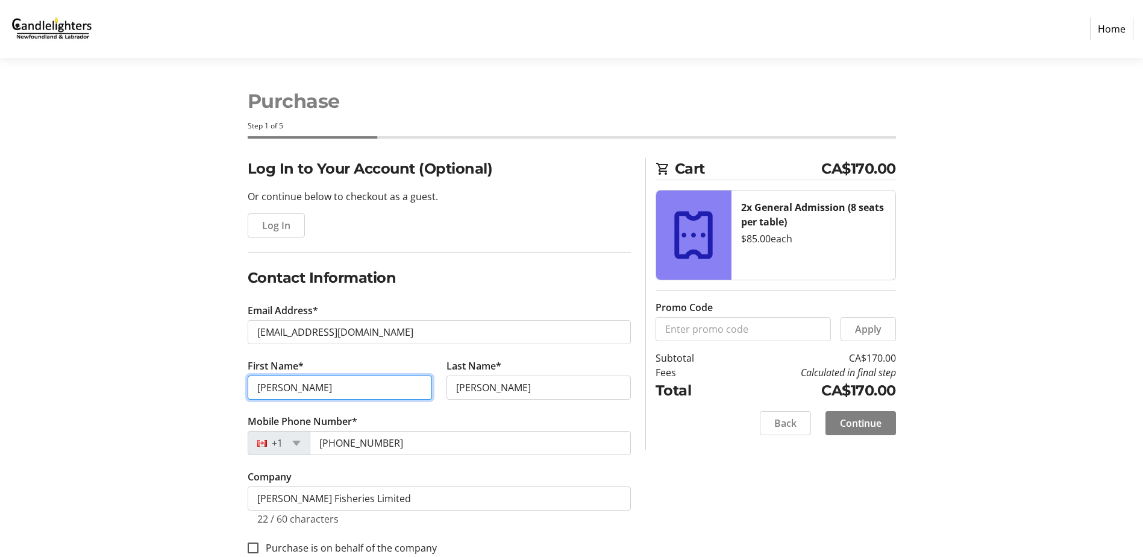
click at [318, 390] on input "[PERSON_NAME]" at bounding box center [340, 387] width 184 height 24
type input "C"
type input "[PERSON_NAME]"
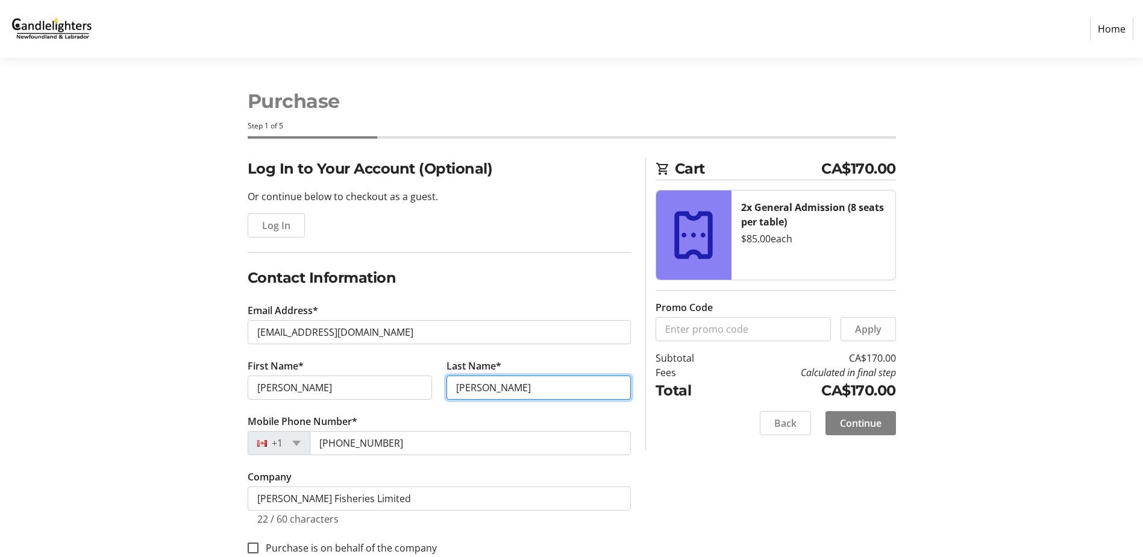
click at [487, 395] on input "[PERSON_NAME]" at bounding box center [538, 387] width 184 height 24
type input "G"
type input "Legge"
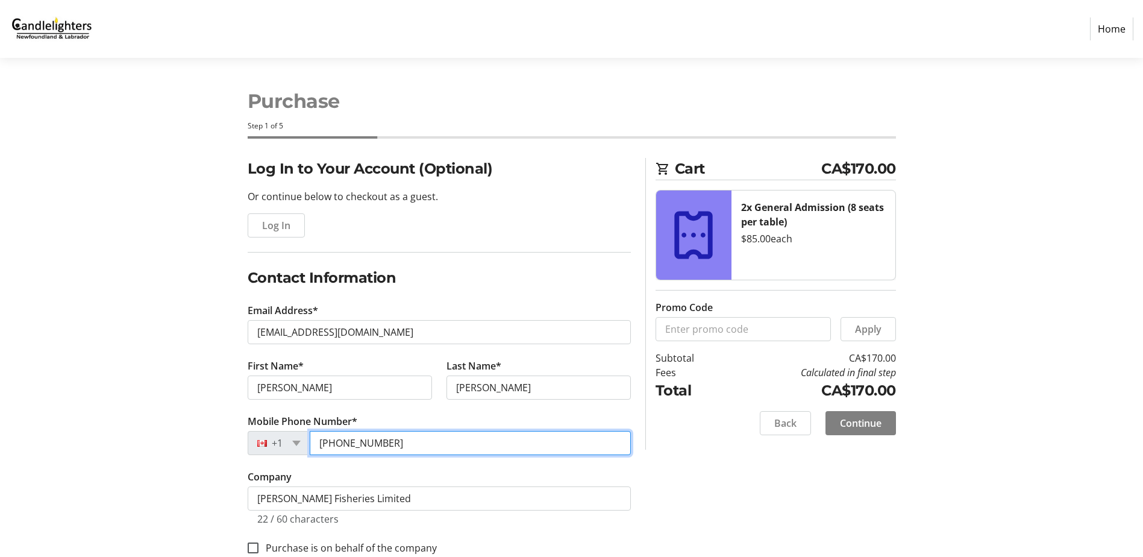
click at [401, 448] on input "[PHONE_NUMBER]" at bounding box center [470, 443] width 321 height 24
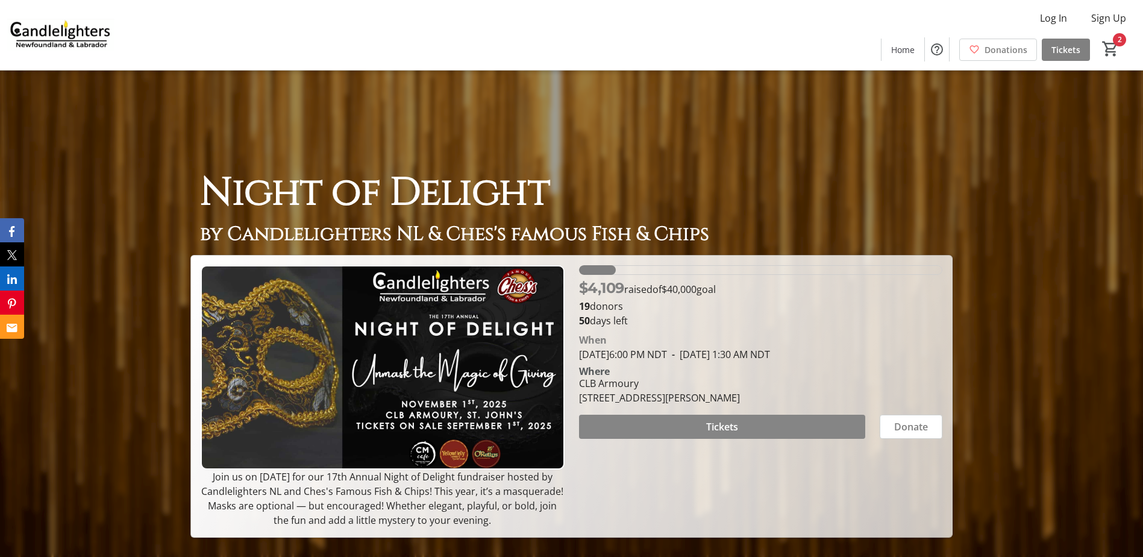
click at [687, 428] on span at bounding box center [722, 426] width 286 height 29
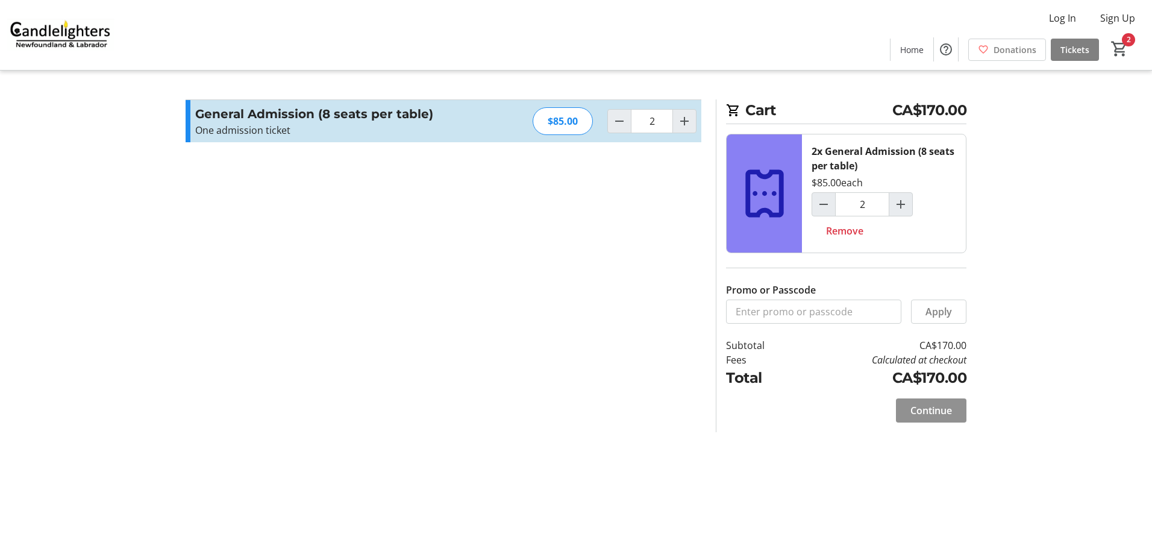
click at [934, 408] on span "Continue" at bounding box center [931, 410] width 42 height 14
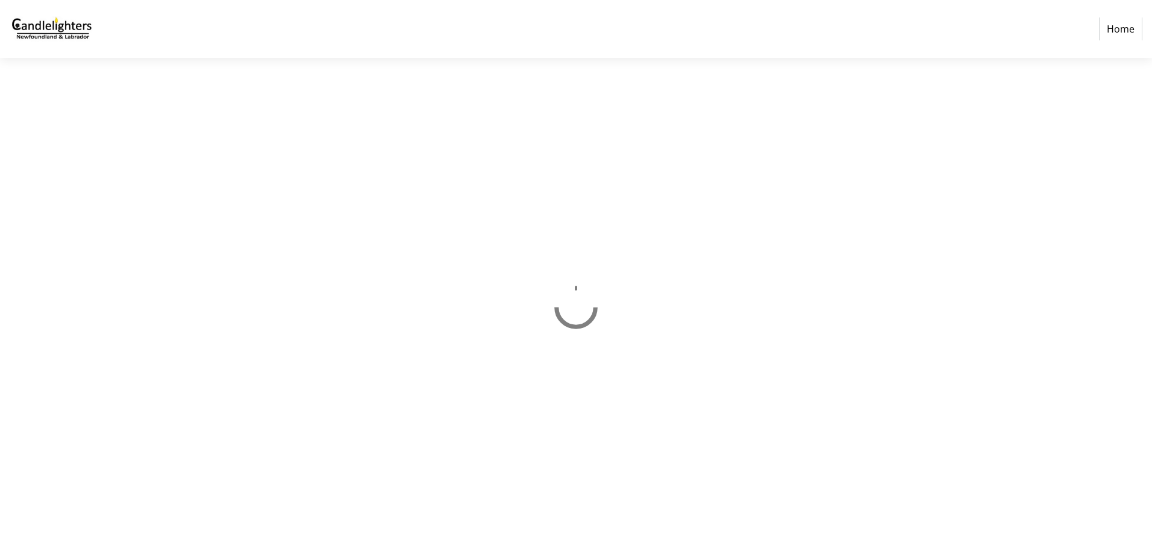
select select "CA"
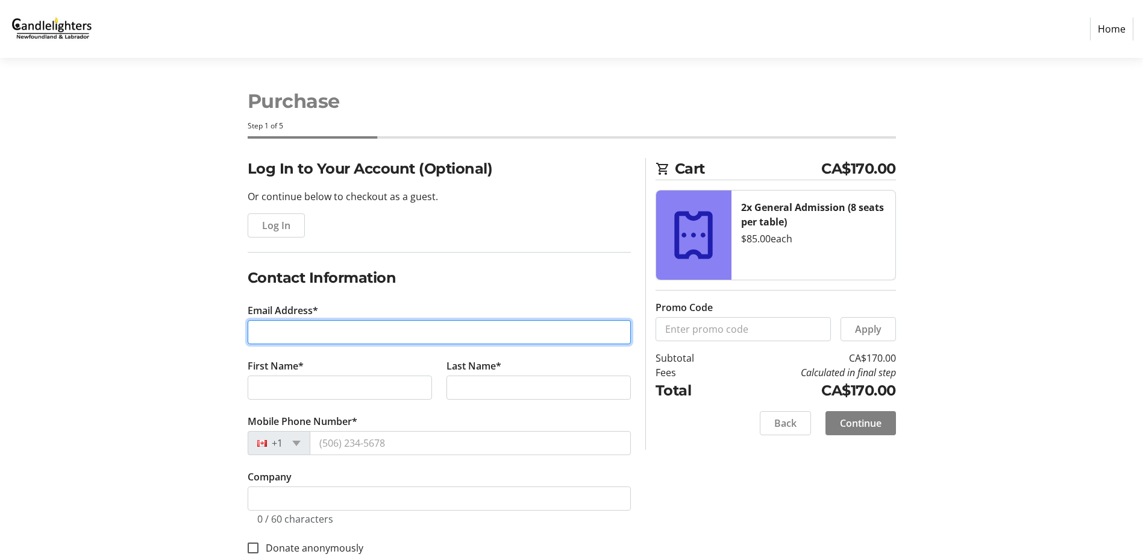
click at [296, 328] on input "Email Address*" at bounding box center [439, 332] width 383 height 24
type input "[EMAIL_ADDRESS][DOMAIN_NAME]"
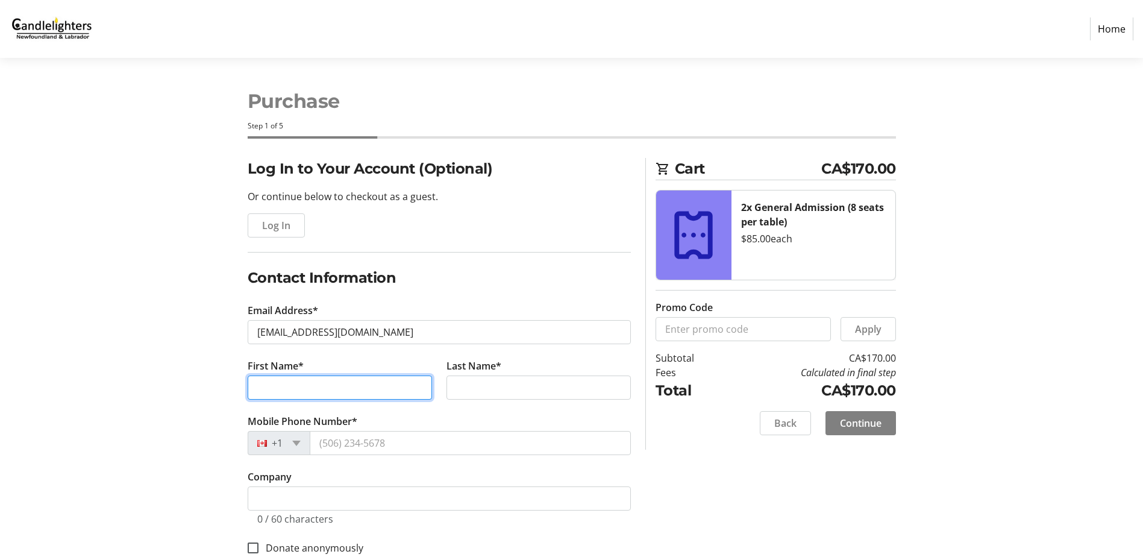
type input "[PERSON_NAME]"
type input "Legge"
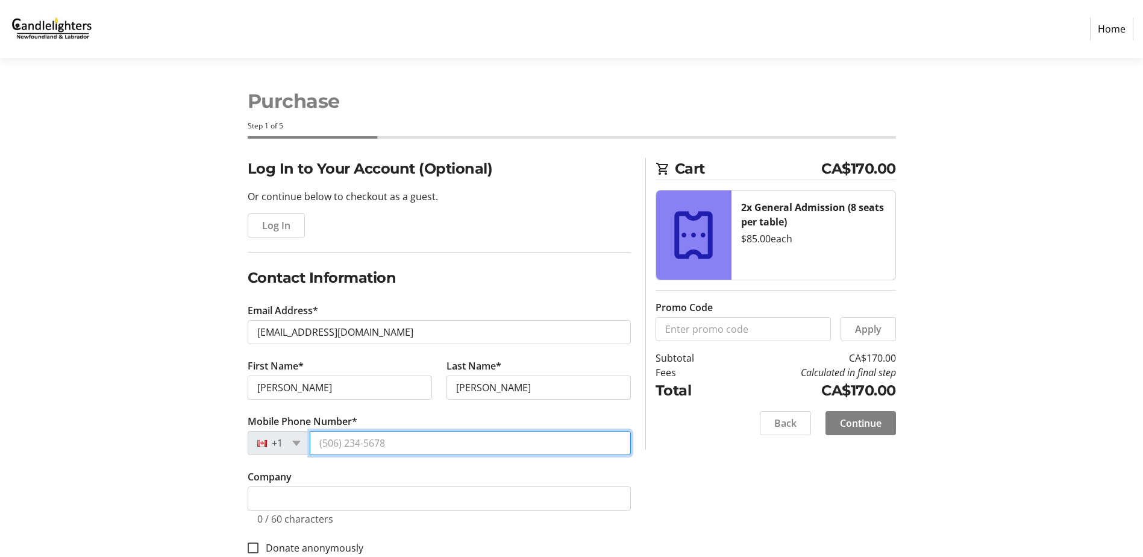
type input "[PHONE_NUMBER]"
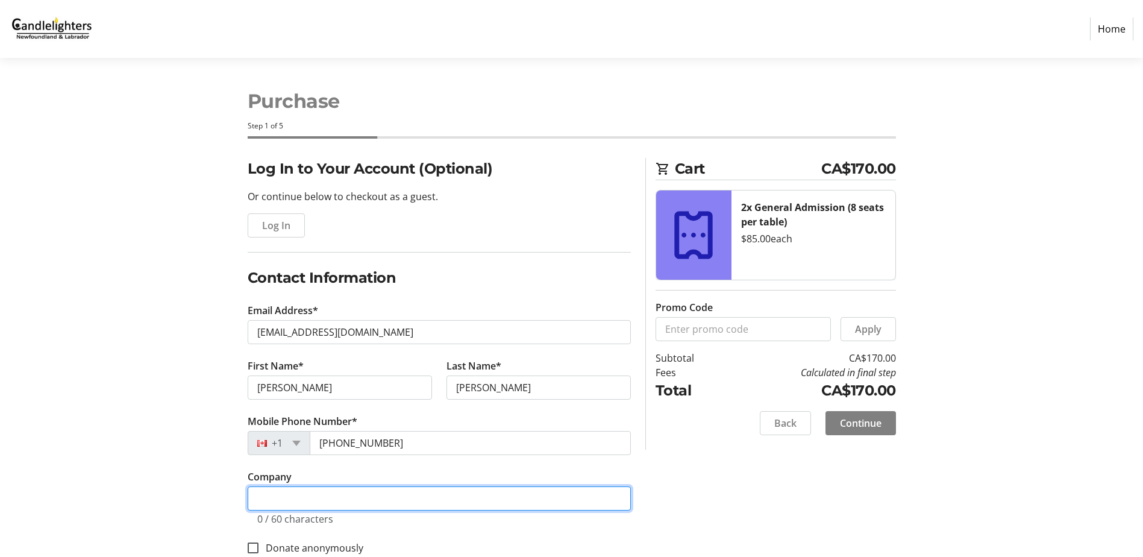
type input "[PERSON_NAME] Fisheries Limited"
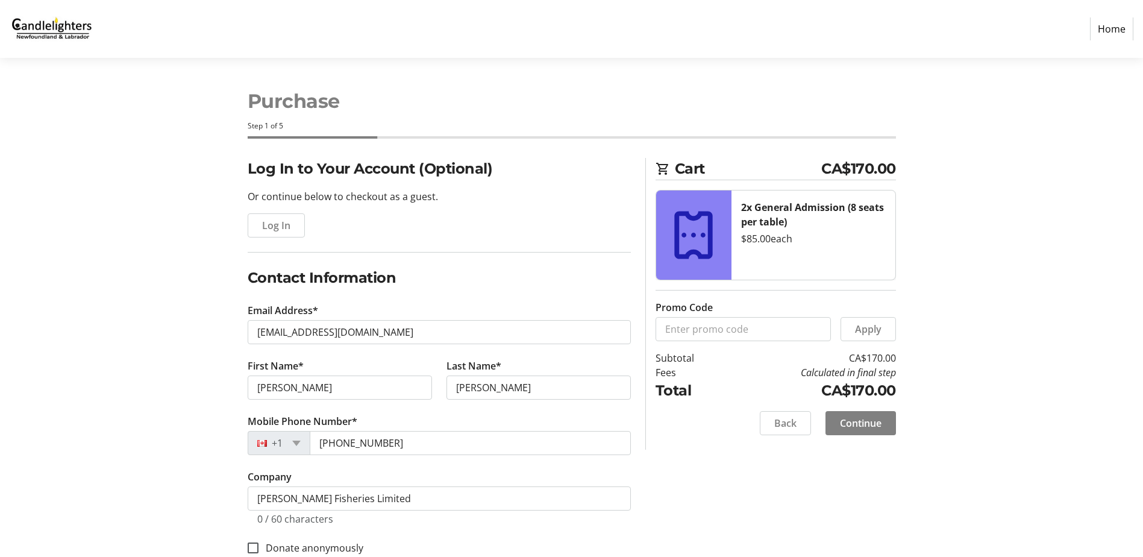
type input "5 Blueberry Cres"
type input "Carbonear"
select select "NL"
type input "A1Y 1A6"
type input "[PERSON_NAME], [PERSON_NAME], [PERSON_NAME] and [PERSON_NAME], [PERSON_NAME] an…"
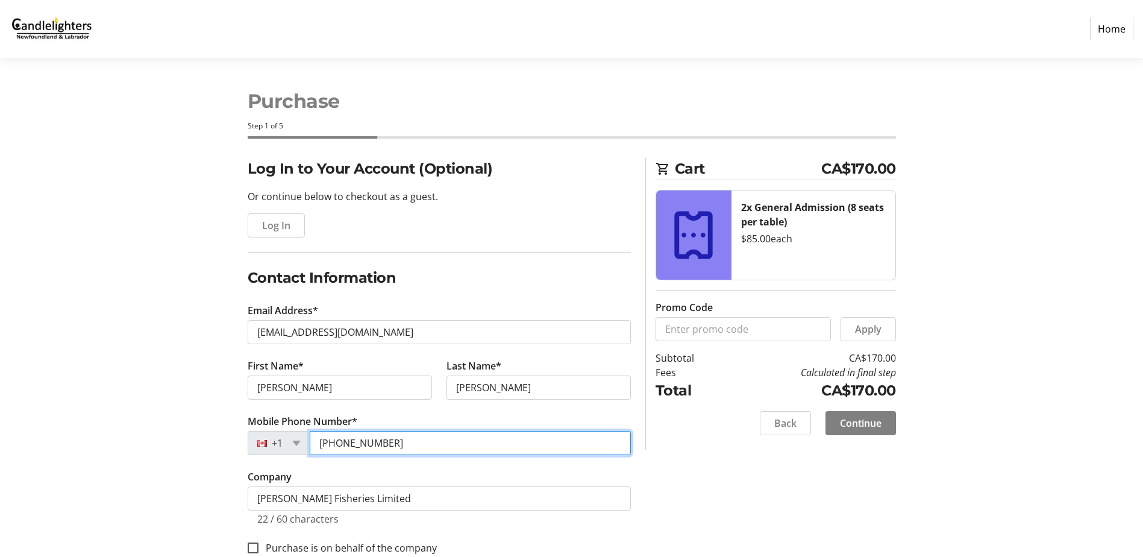
click at [413, 445] on input "[PHONE_NUMBER]" at bounding box center [470, 443] width 321 height 24
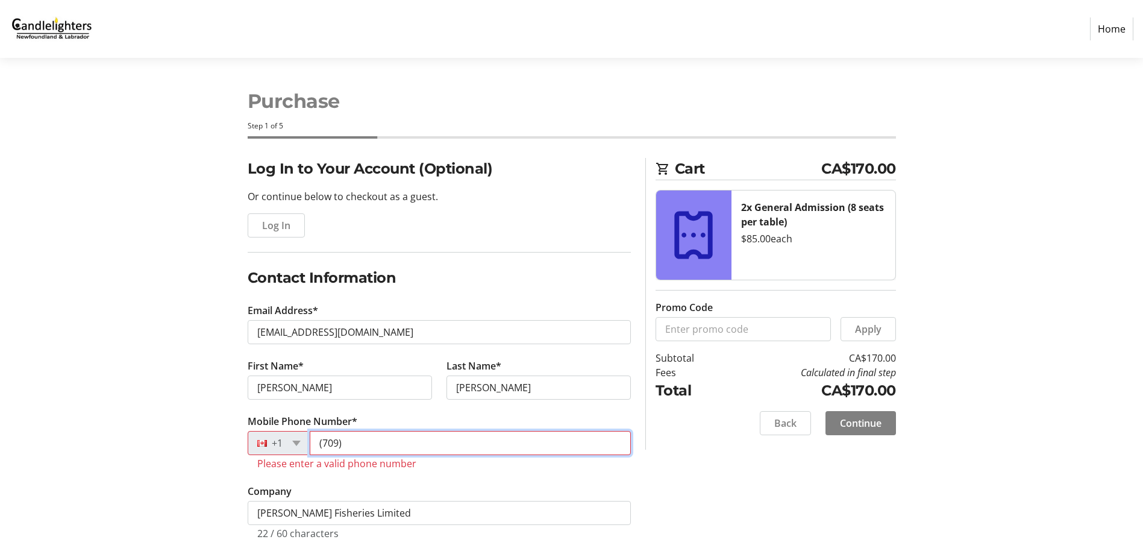
click at [346, 443] on input "(709)" at bounding box center [470, 443] width 321 height 24
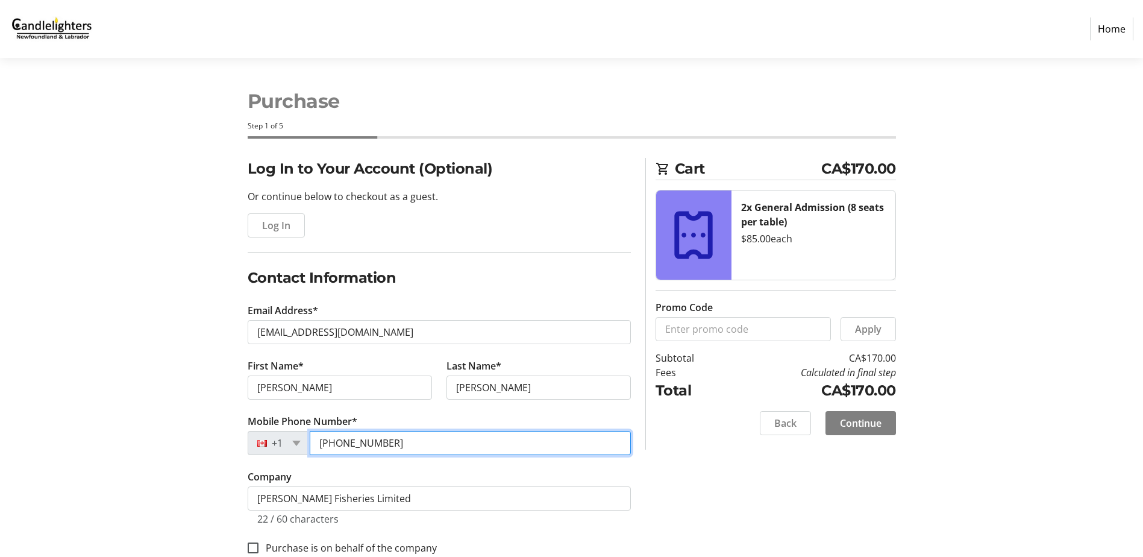
type input "(709) 597-8043"
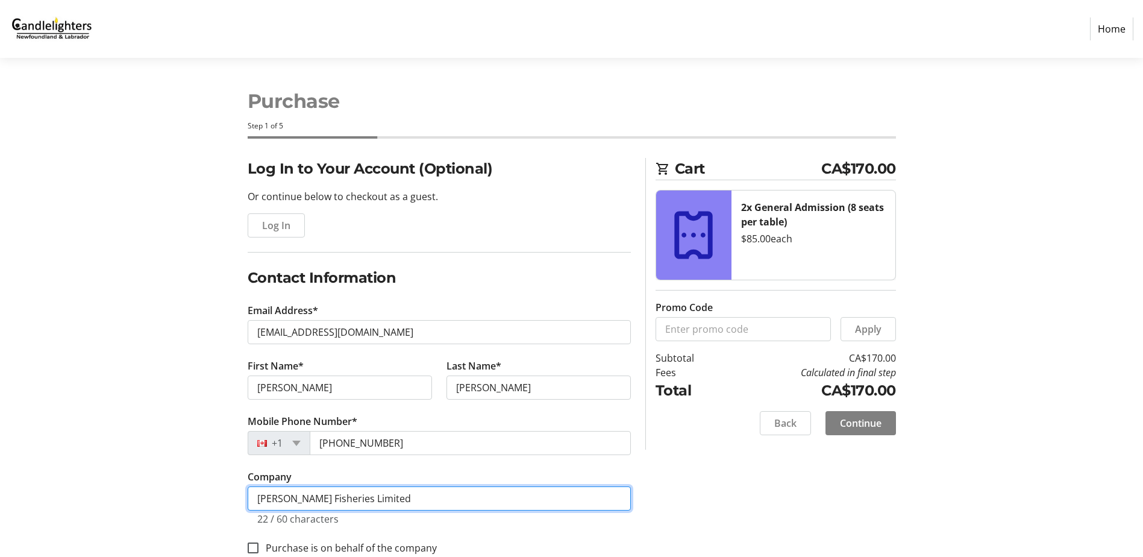
drag, startPoint x: 377, startPoint y: 504, endPoint x: 212, endPoint y: 484, distance: 166.4
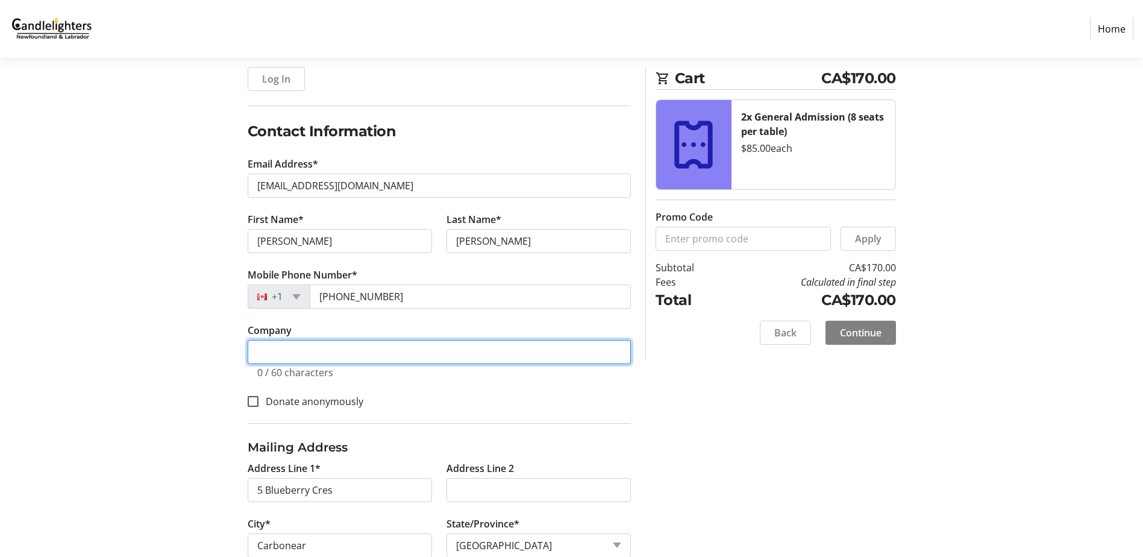
scroll to position [181, 0]
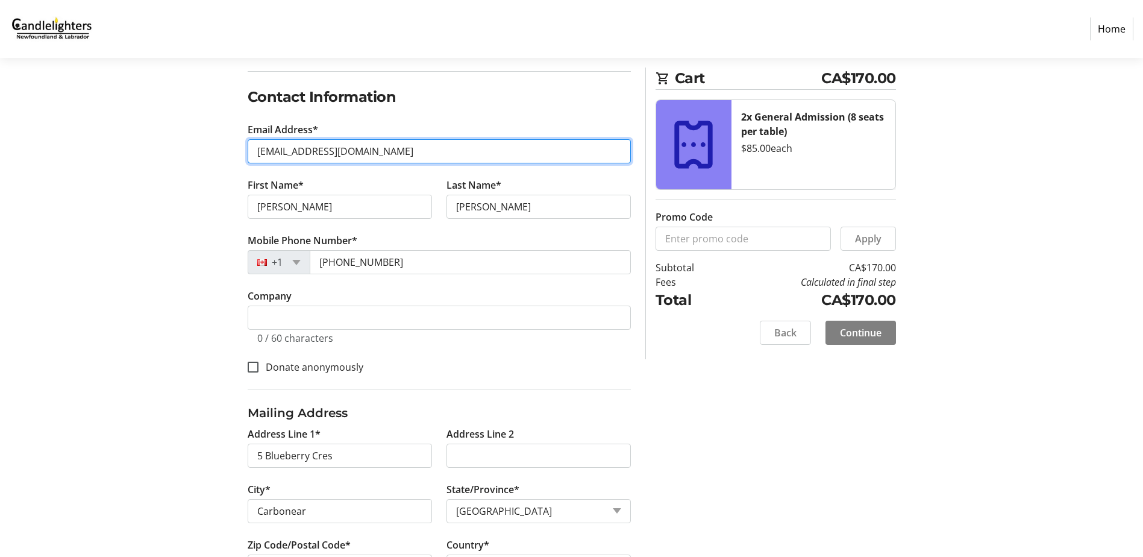
drag, startPoint x: 373, startPoint y: 148, endPoint x: 178, endPoint y: 128, distance: 196.3
click at [178, 128] on div "Log In to Your Account (Optional) Or continue below to checkout as a guest. Log…" at bounding box center [571, 399] width 795 height 845
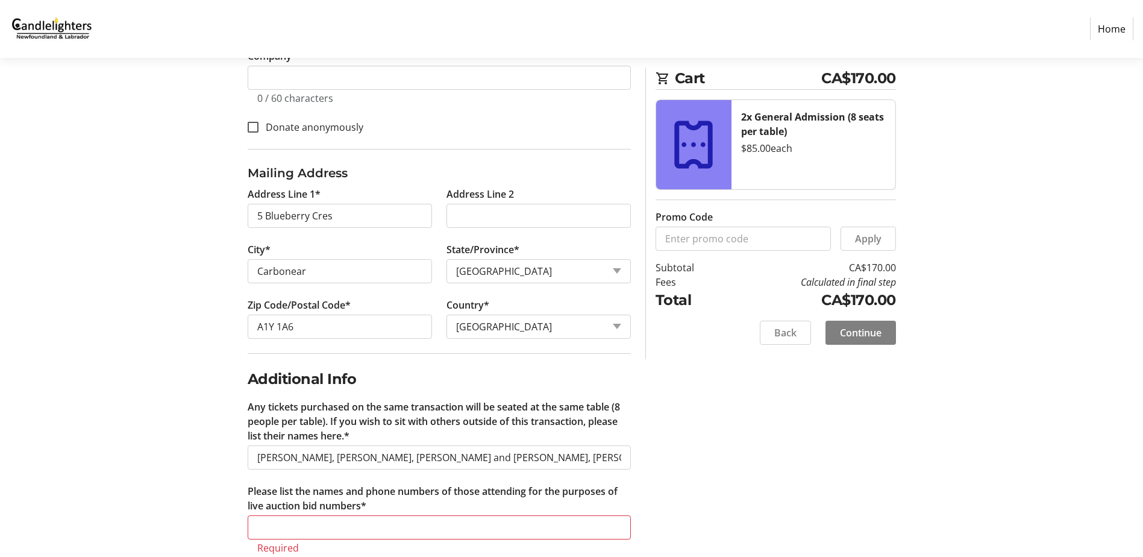
scroll to position [461, 0]
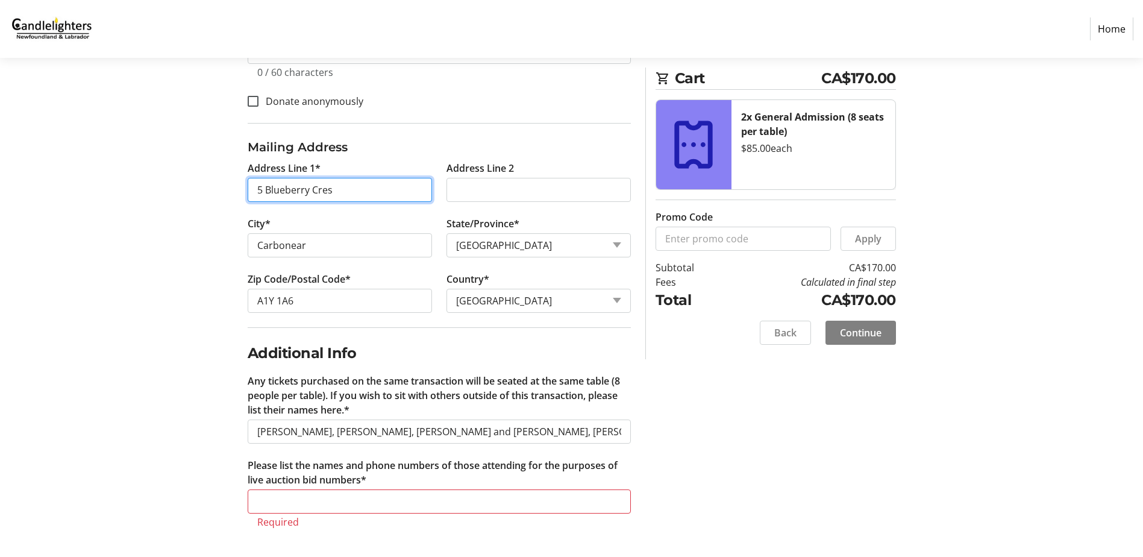
drag, startPoint x: 347, startPoint y: 191, endPoint x: 167, endPoint y: 178, distance: 180.0
click at [167, 178] on section "Purchase Step 1 of 5 Cart CA$170.00 2x General Admission (8 seats per table) $8…" at bounding box center [571, 77] width 1143 height 960
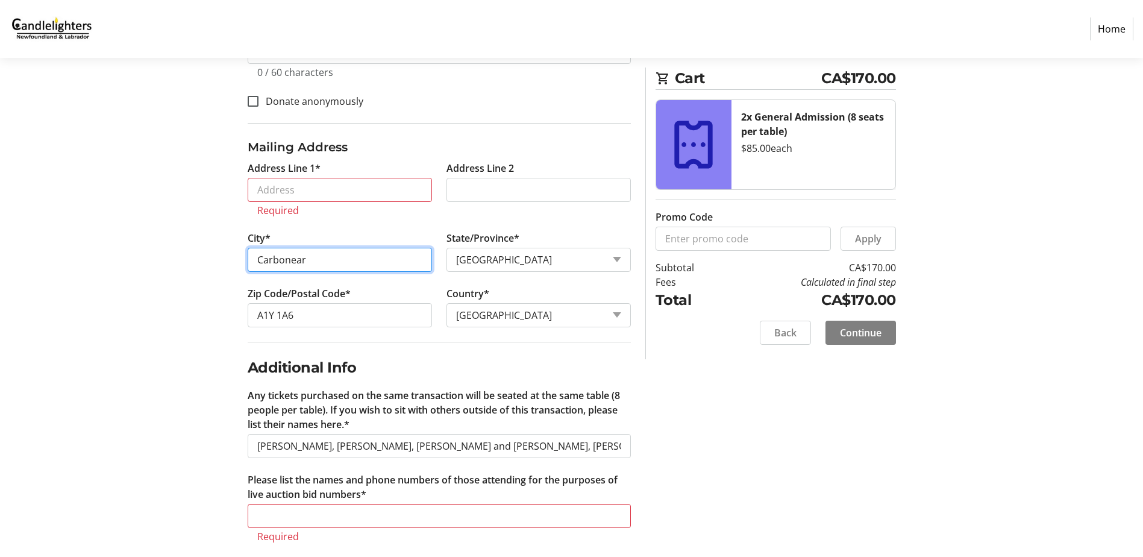
drag, startPoint x: 338, startPoint y: 264, endPoint x: 199, endPoint y: 242, distance: 140.5
click at [199, 242] on div "Log In to Your Account (Optional) Or continue below to checkout as a guest. Log…" at bounding box center [571, 134] width 795 height 874
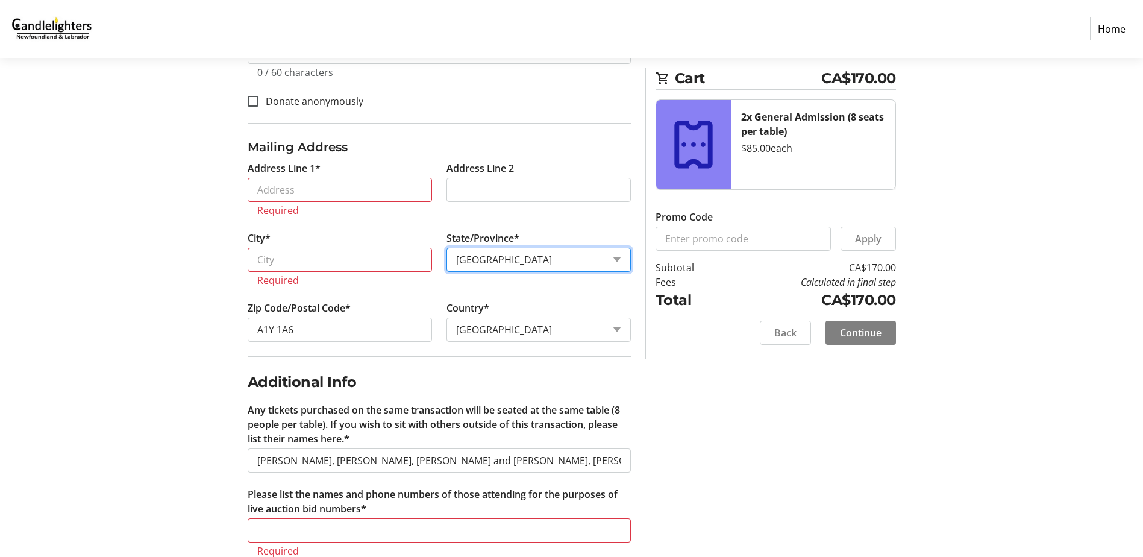
click at [594, 259] on select "State or Province State or Province [GEOGRAPHIC_DATA] [GEOGRAPHIC_DATA] [GEOGRA…" at bounding box center [538, 260] width 184 height 24
click at [517, 258] on select "State or Province State or Province [GEOGRAPHIC_DATA] [GEOGRAPHIC_DATA] [GEOGRA…" at bounding box center [538, 260] width 184 height 24
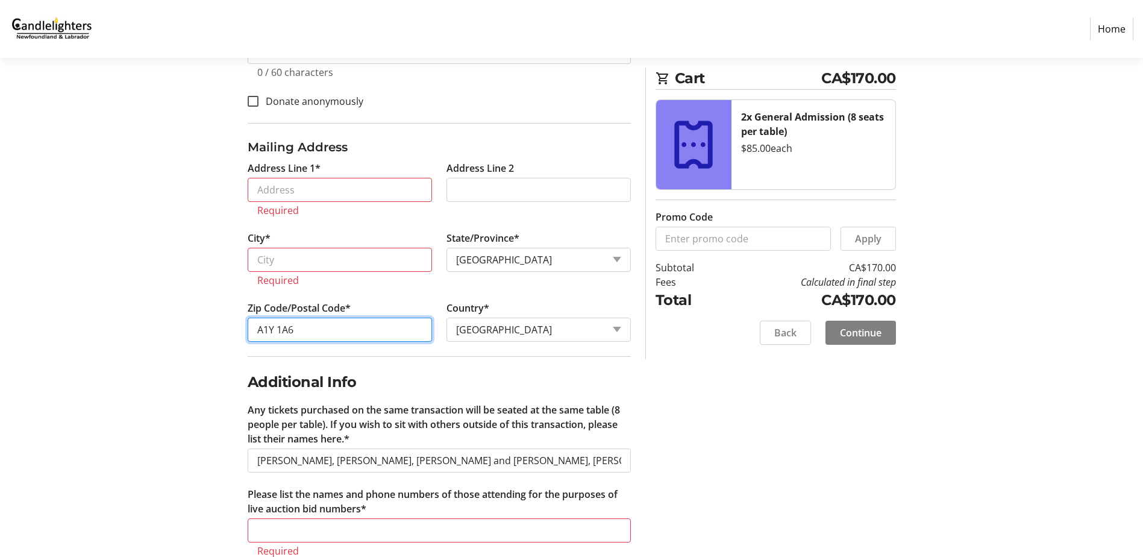
drag, startPoint x: 315, startPoint y: 325, endPoint x: 229, endPoint y: 327, distance: 86.2
click at [229, 327] on div "Log In to Your Account (Optional) Or continue below to checkout as a guest. Log…" at bounding box center [571, 141] width 795 height 889
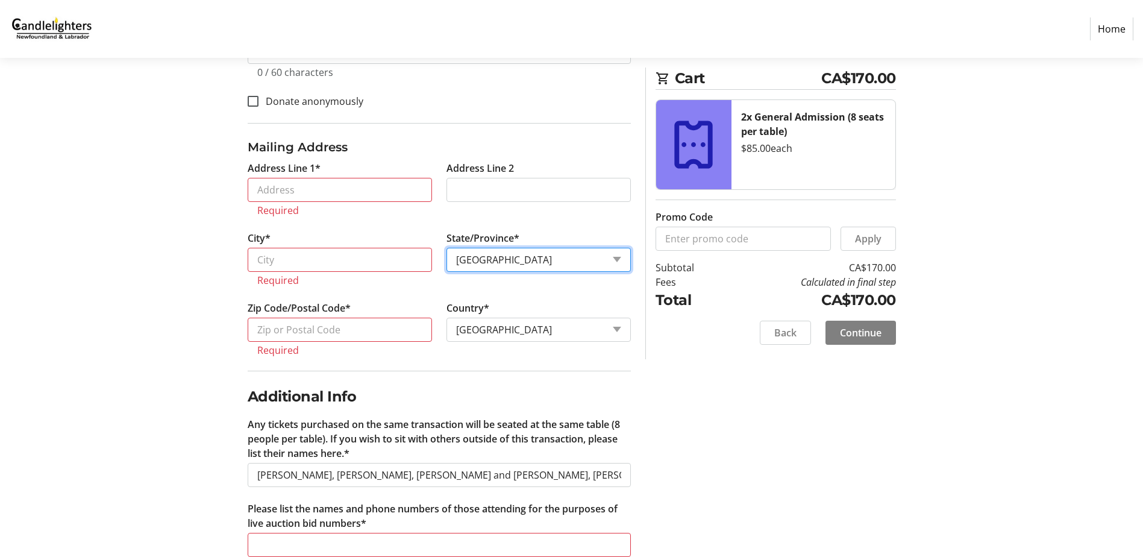
click at [614, 258] on select "State or Province State or Province [GEOGRAPHIC_DATA] [GEOGRAPHIC_DATA] [GEOGRA…" at bounding box center [538, 260] width 184 height 24
click at [446, 248] on select "State or Province State or Province [GEOGRAPHIC_DATA] [GEOGRAPHIC_DATA] [GEOGRA…" at bounding box center [538, 260] width 184 height 24
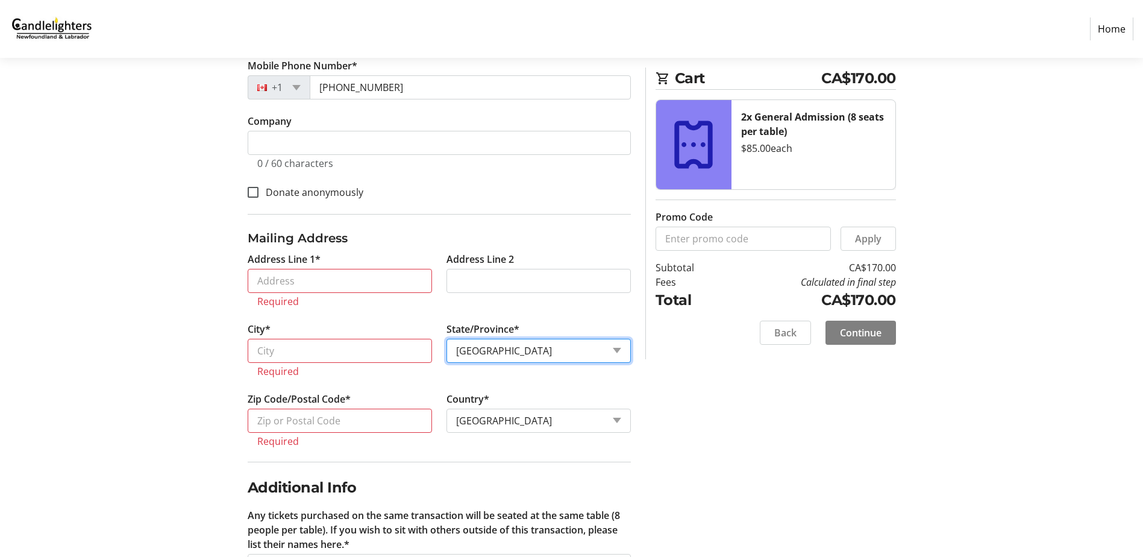
scroll to position [203, 0]
